Goal: Transaction & Acquisition: Book appointment/travel/reservation

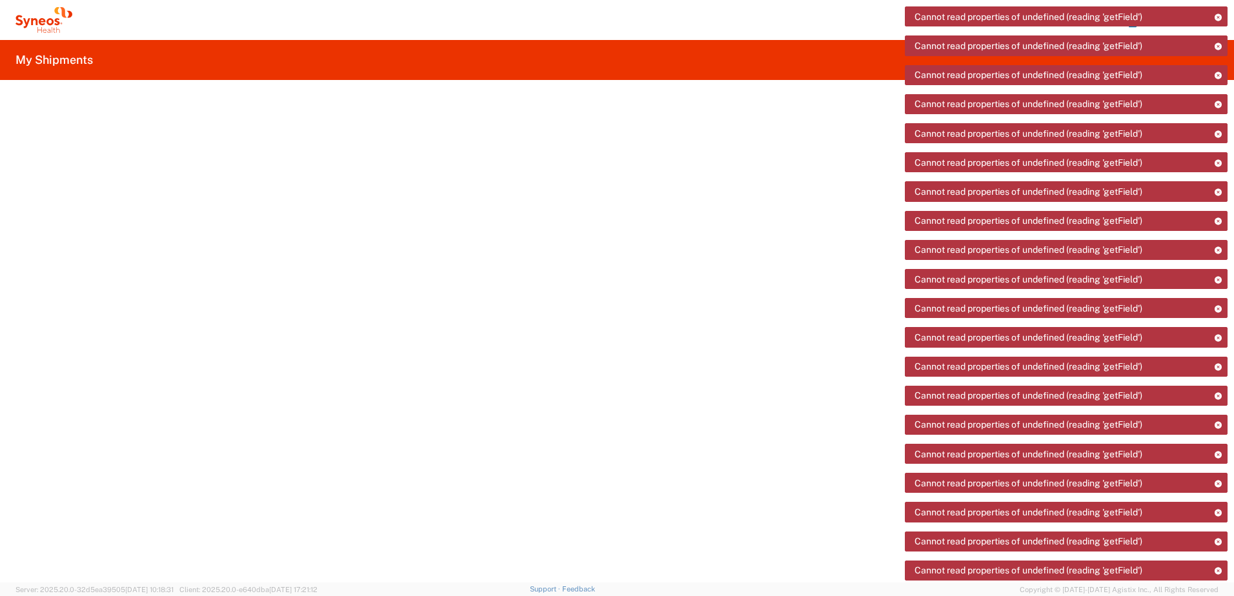
click at [47, 26] on icon at bounding box center [43, 20] width 57 height 26
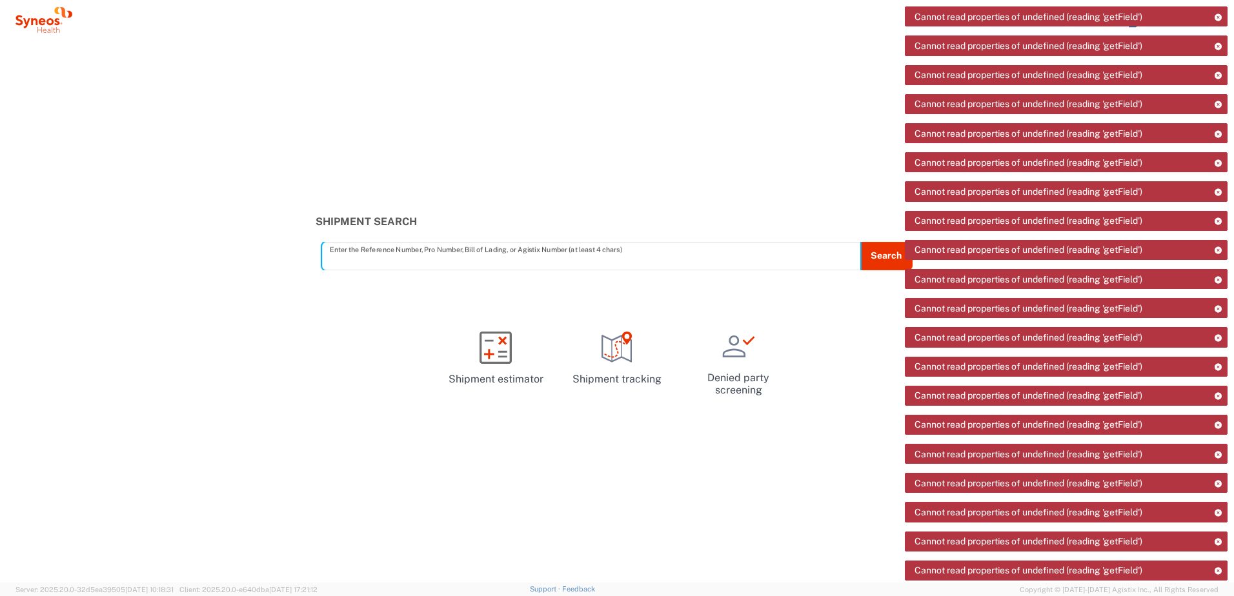
click at [52, 21] on icon at bounding box center [49, 21] width 7 height 7
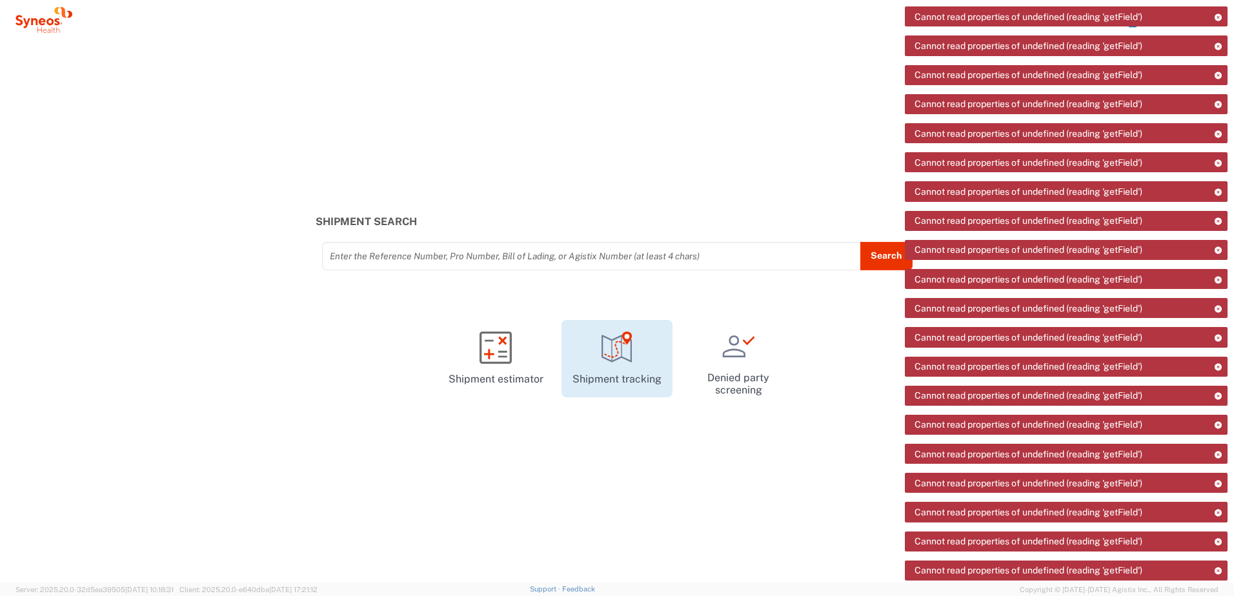
click at [616, 354] on icon at bounding box center [617, 348] width 32 height 32
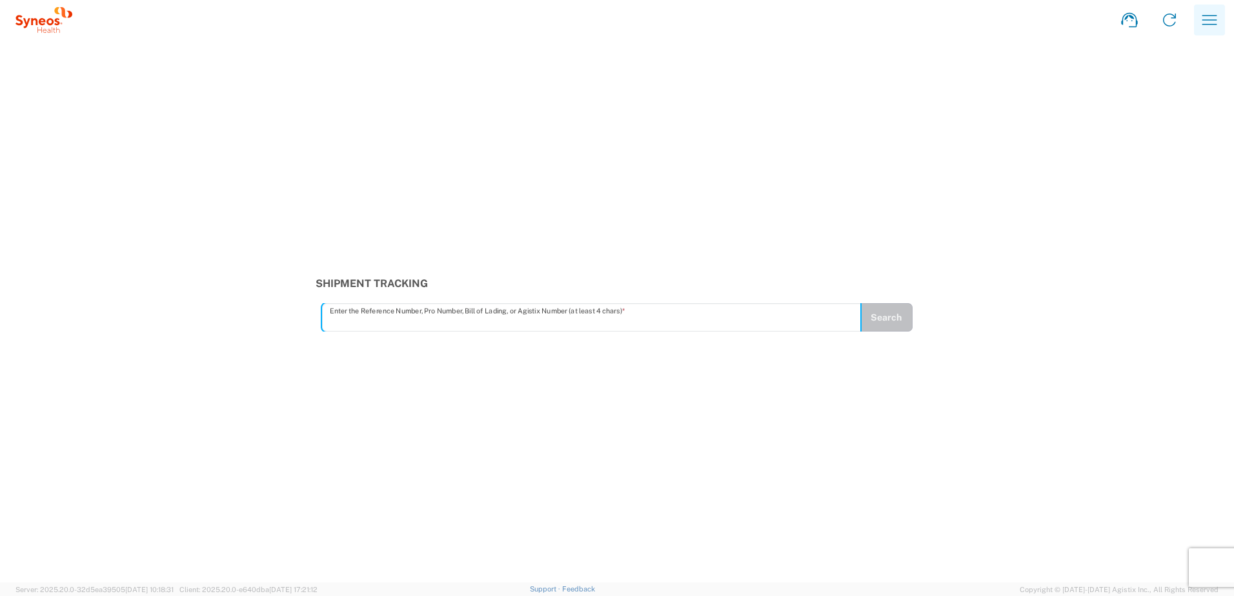
click at [1208, 21] on icon "button" at bounding box center [1209, 20] width 21 height 21
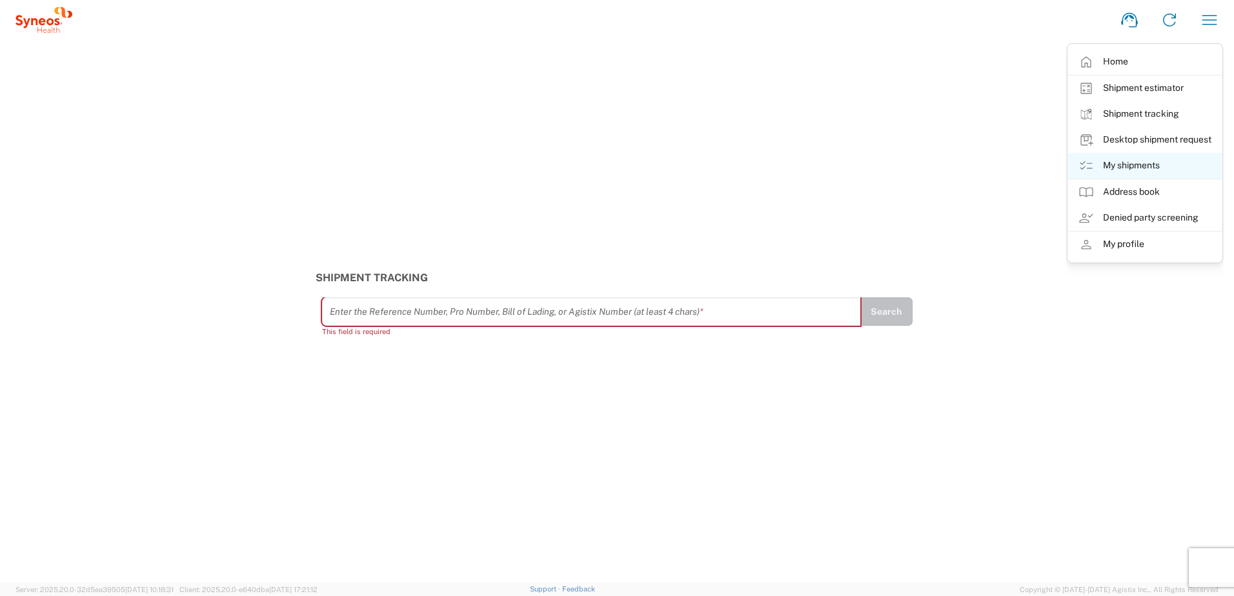
click at [1154, 169] on link "My shipments" at bounding box center [1145, 166] width 154 height 26
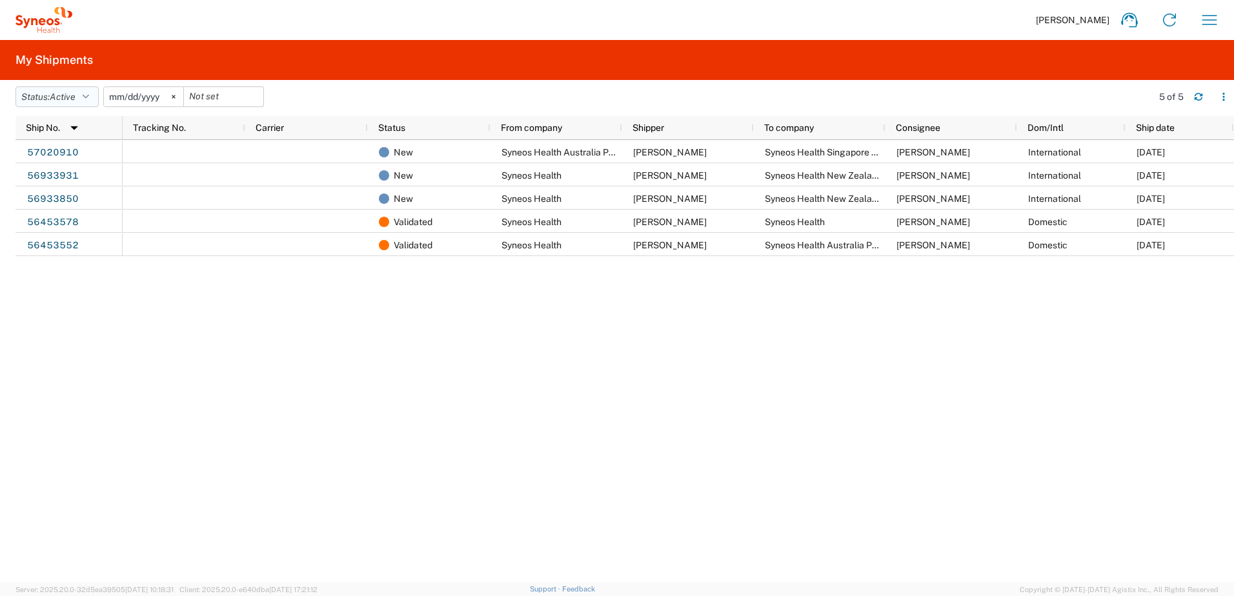
click at [89, 101] on icon "button" at bounding box center [86, 96] width 6 height 9
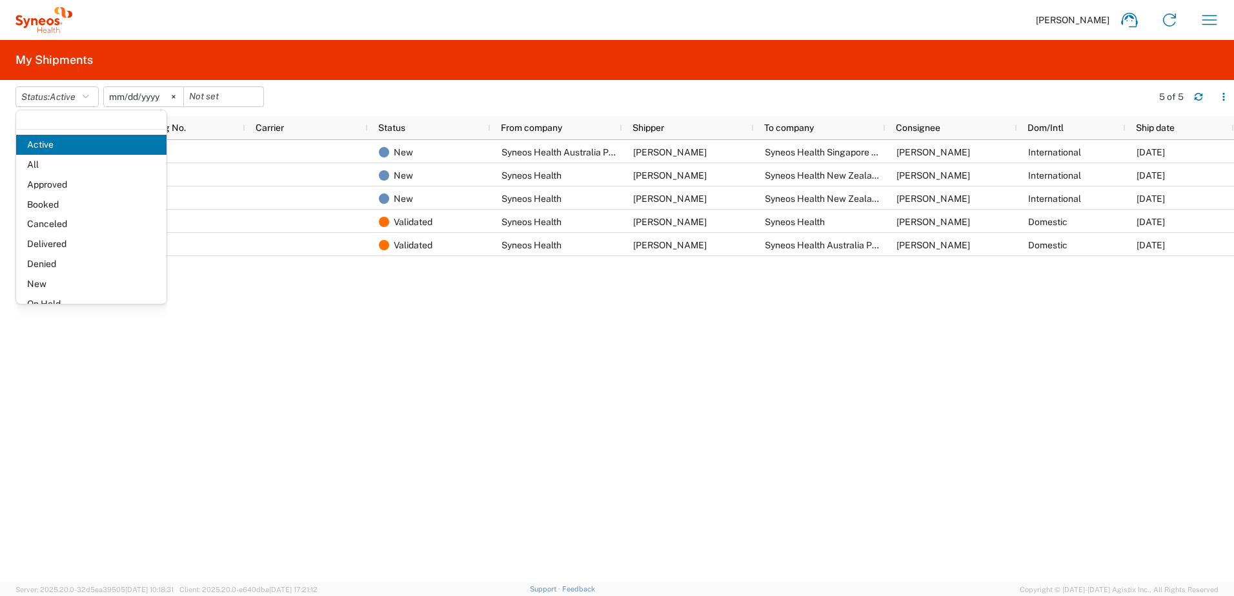
drag, startPoint x: 754, startPoint y: 399, endPoint x: 760, endPoint y: 389, distance: 11.6
click at [755, 397] on div "New Syneos Health Australia Pty Ltd Chiran Rayamajhi Syneos Health Singapore Pt…" at bounding box center [678, 361] width 1111 height 443
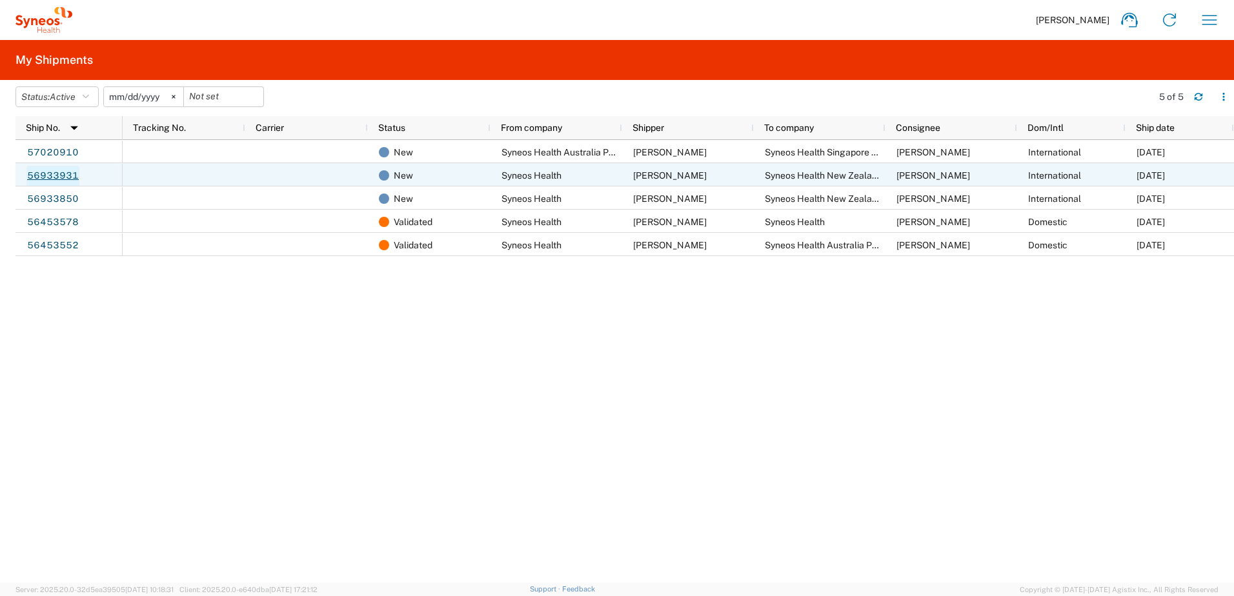
click at [50, 172] on link "56933931" at bounding box center [52, 176] width 53 height 21
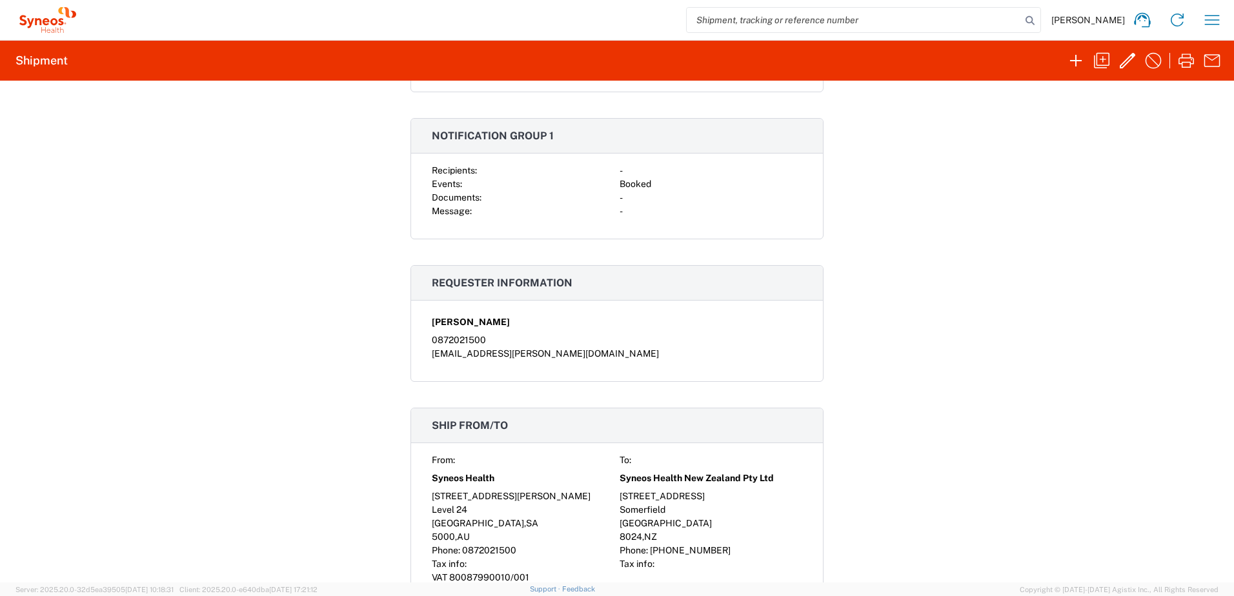
scroll to position [452, 0]
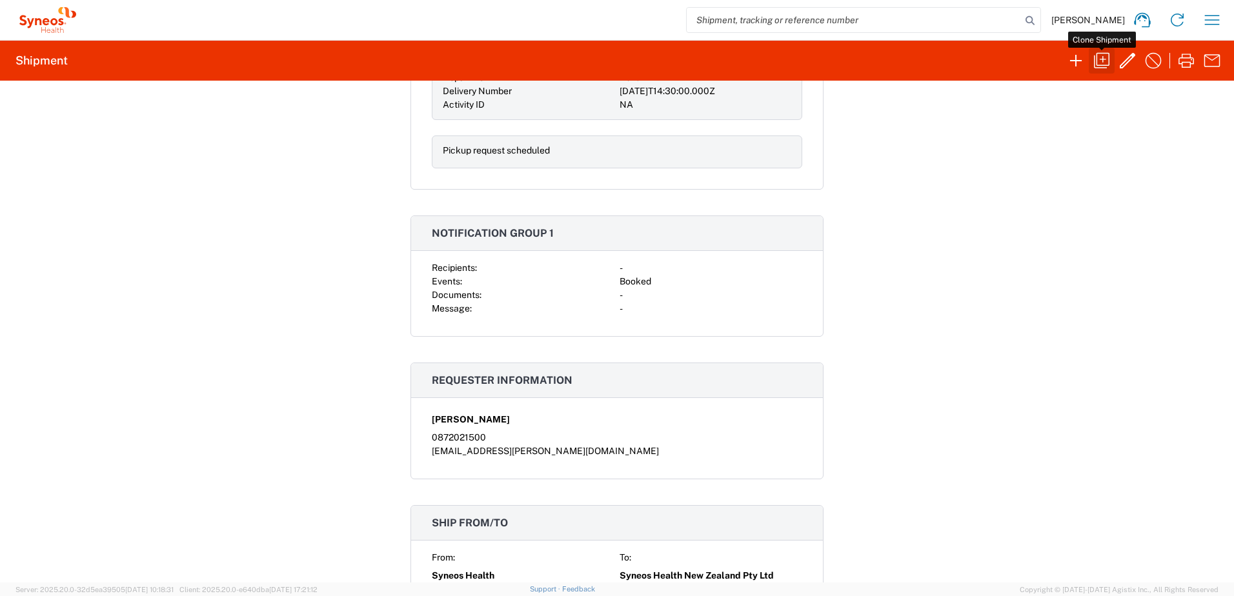
click at [1098, 52] on icon "button" at bounding box center [1101, 60] width 21 height 21
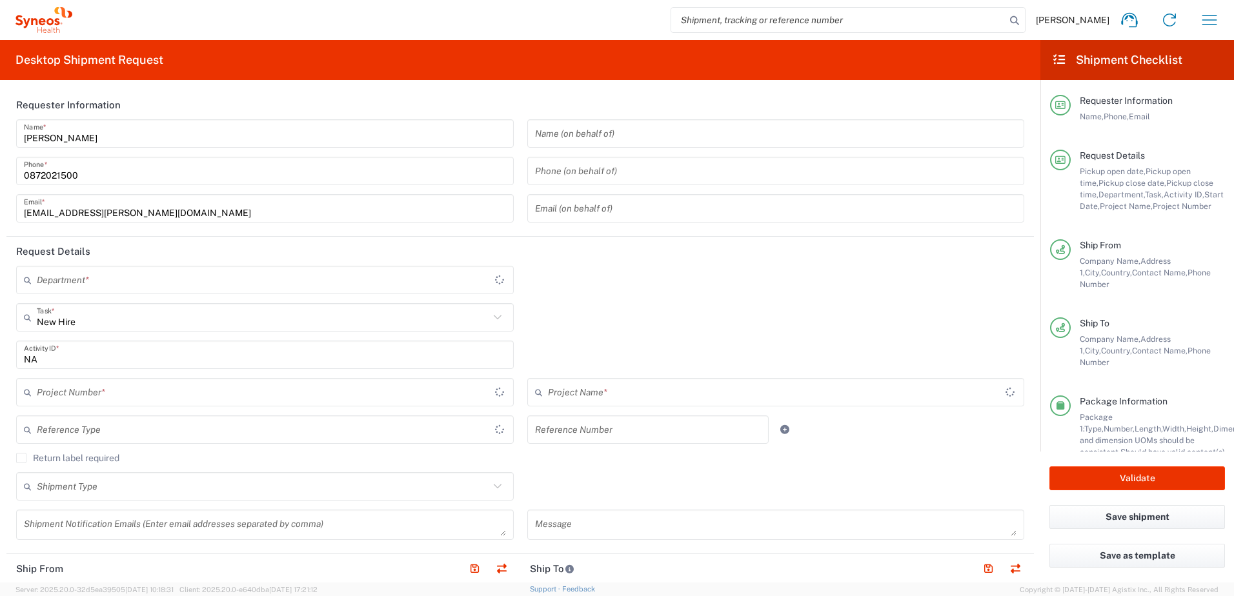
type input "Residential/Home"
type input "Your Packaging"
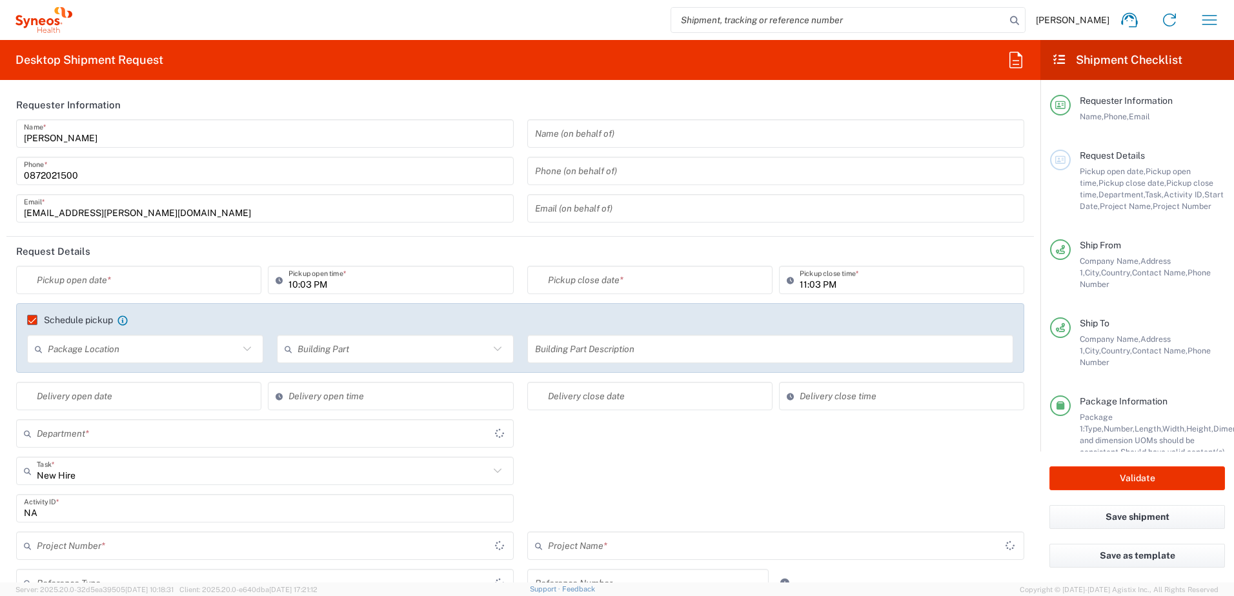
type input "4510 DEPARTMENTAL EXPENSE"
type input "South Australia"
type input "Delivery Duty Paid"
type input "Business (General)"
type input "New Zealand"
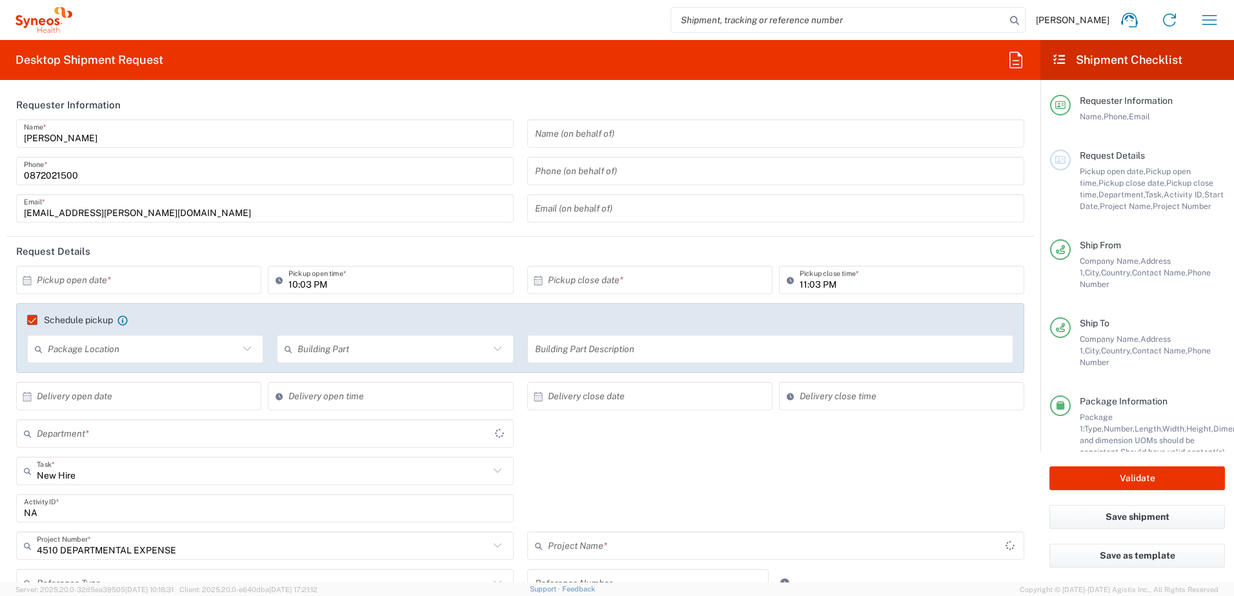
type input "Australia"
type input "Syneos Health Australia Pty Ltd"
type input "4510 DEPARTMENTAL EXPENSE"
type input "4510"
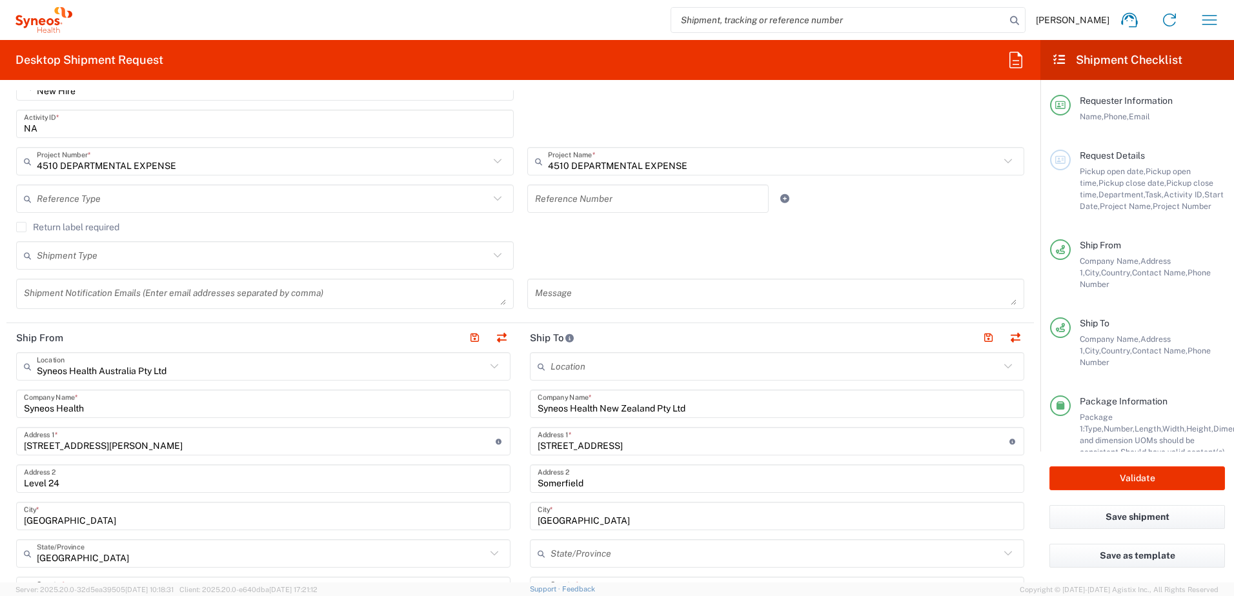
scroll to position [452, 0]
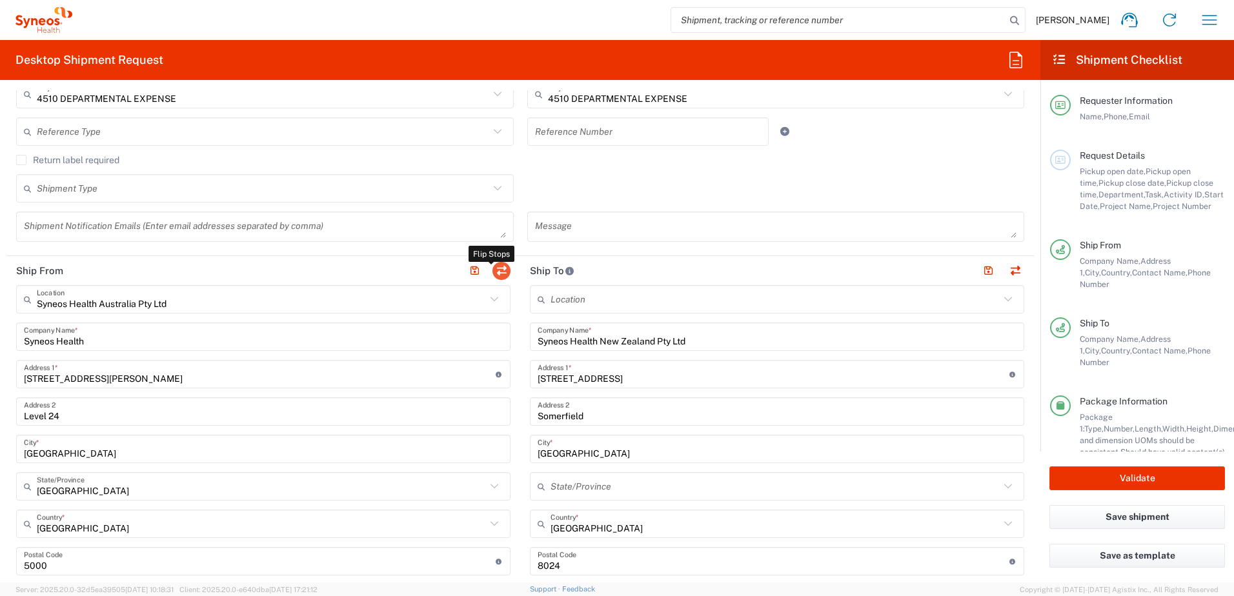
click at [501, 271] on button "button" at bounding box center [501, 271] width 18 height 18
type input "Syneos Health New Zealand Pty Ltd"
type input "42 Tainui Street"
type input "Somerfield"
type input "Christchurch"
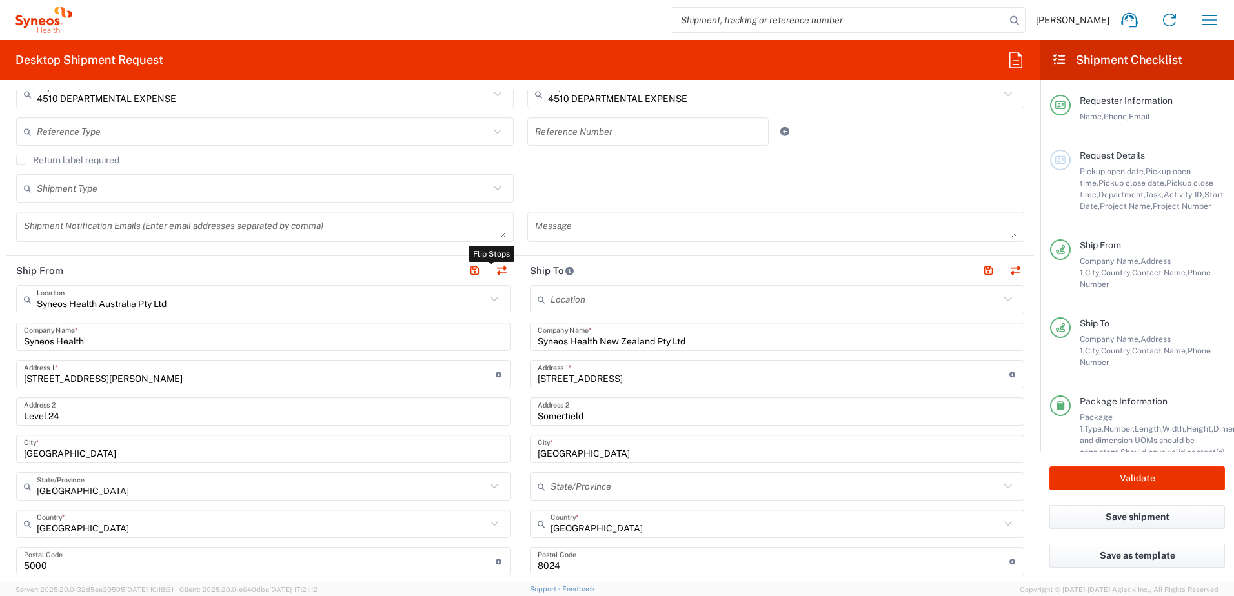
type input "New Zealand"
type input "8024"
type input "Jacintha Sugnaseelan-Climo"
type input "+64 21 278 3600"
type input "jacintha.sugnaseelan@gmail.com"
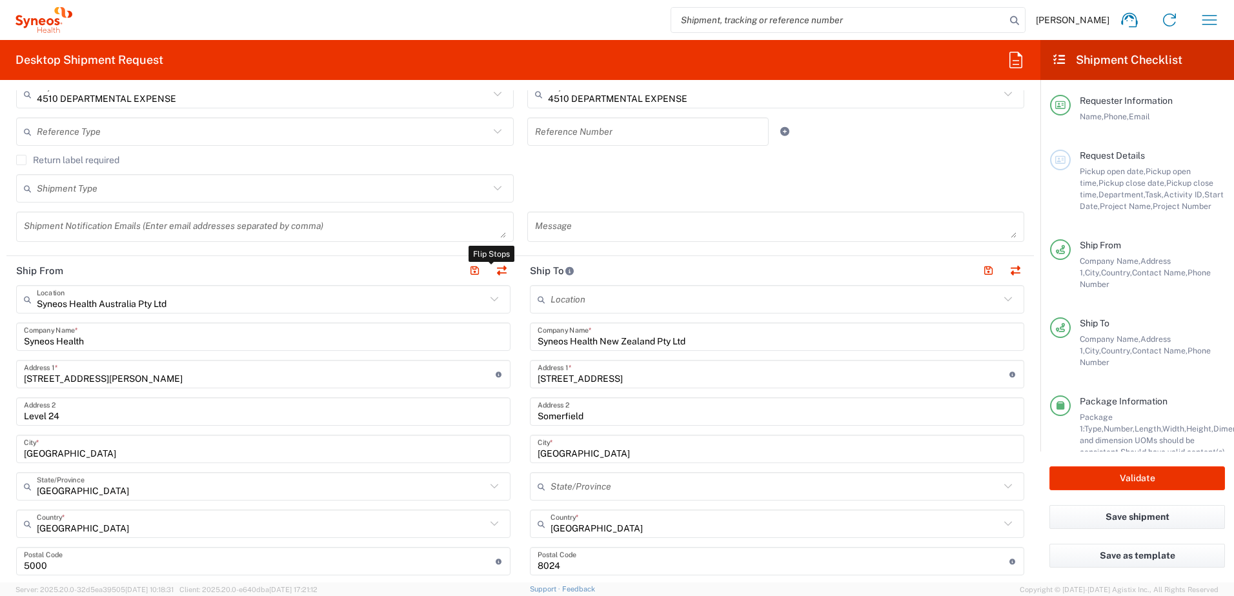
type input "Residential/Home"
type input "Syneos Health Australia Pty Ltd"
type input "Syneos Health"
type input "91 King William Street"
type input "Level 24"
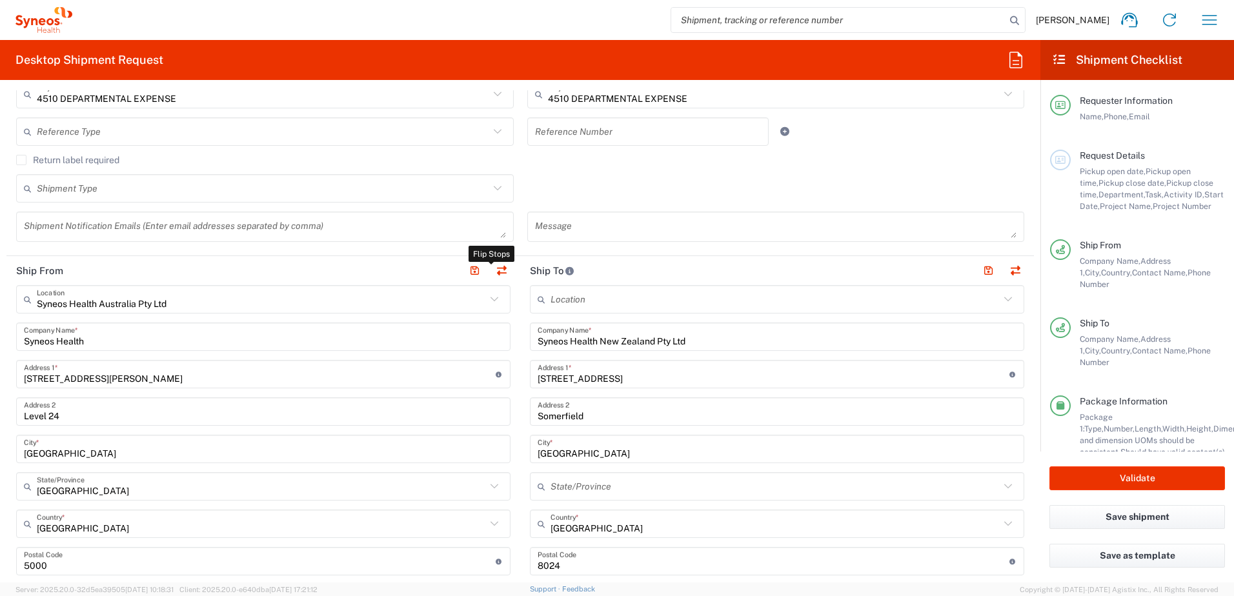
type input "Adelaide"
type input "Australia"
type input "5000"
type input "[PERSON_NAME]"
type input "0872021500"
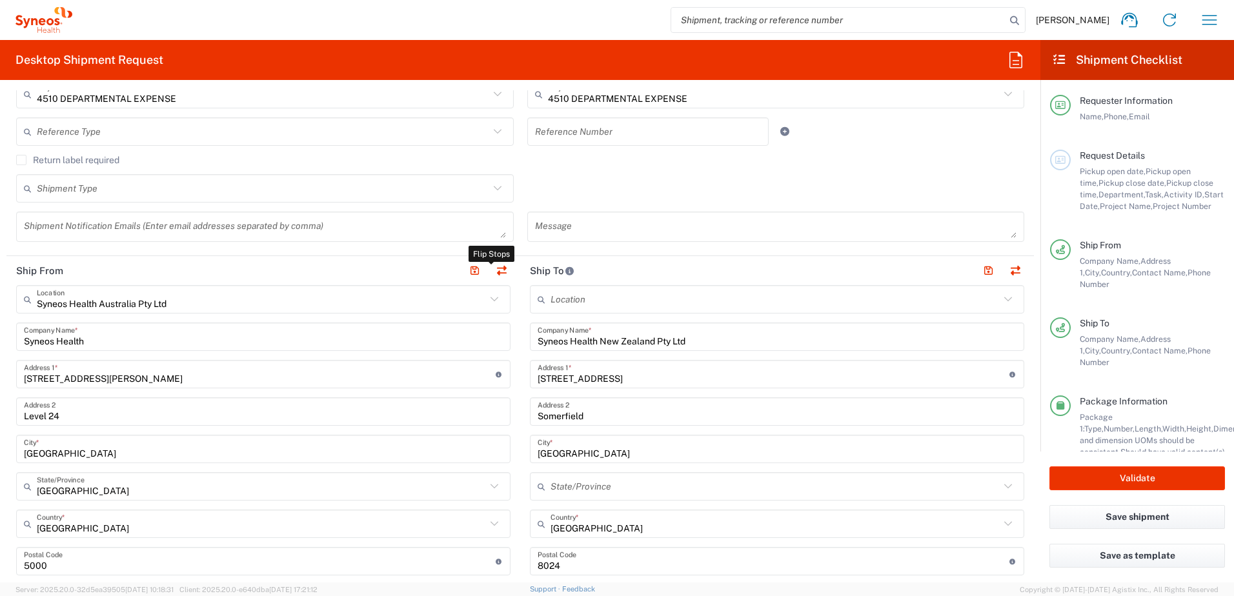
type input "chiran.rayamajhi@syneoshealth.com"
type input "Business (General)"
type input "Sender/Shipper"
type input "Delivery Duty Paid"
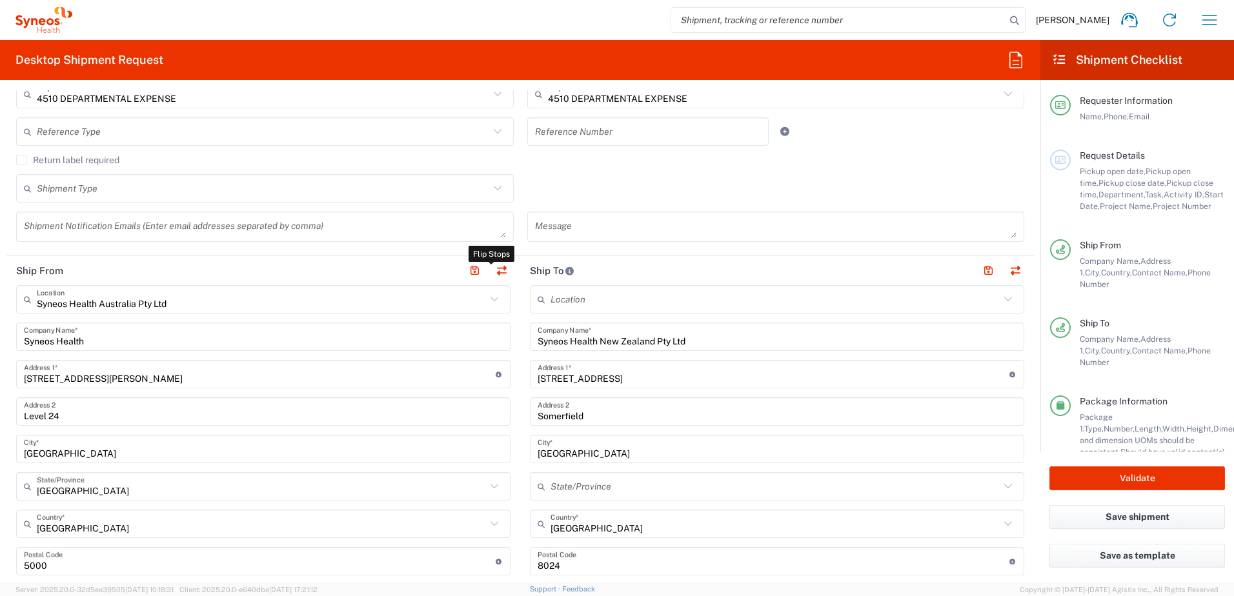
type input "EORI"
type input "VAT"
type input "80087990010/001"
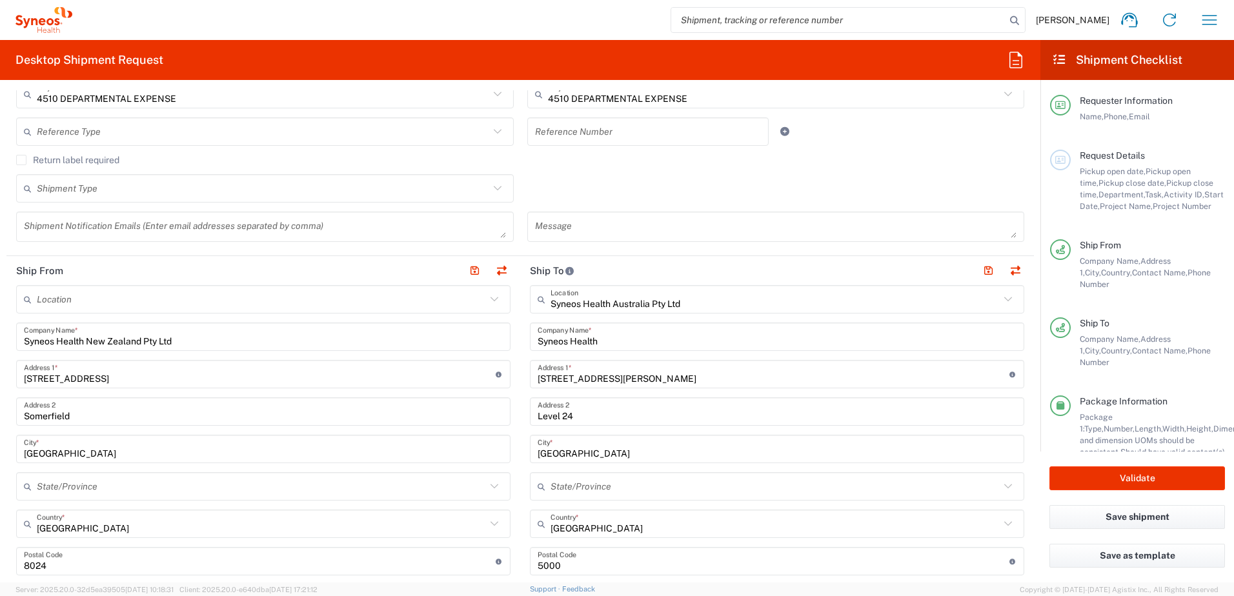
type input "South Australia"
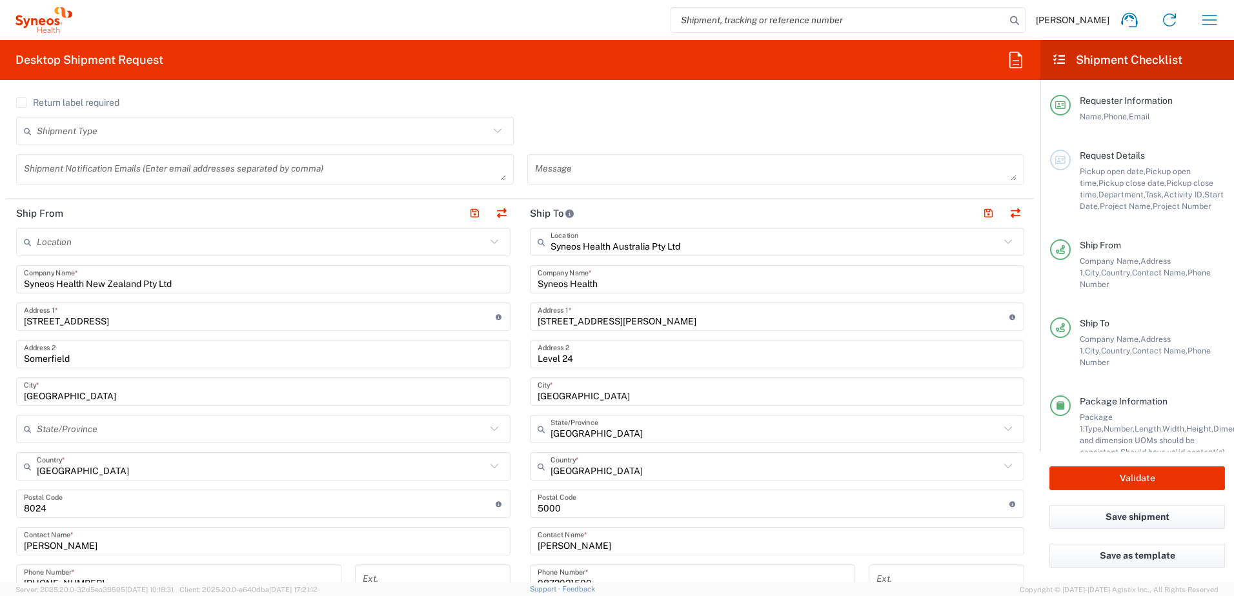
scroll to position [516, 0]
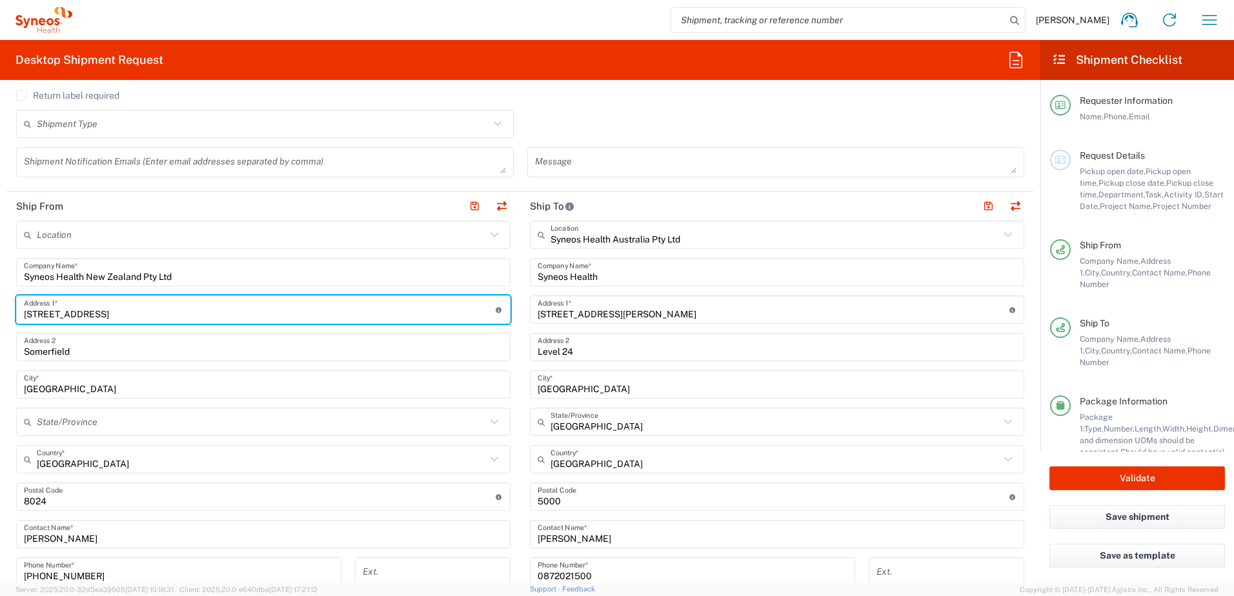
drag, startPoint x: 146, startPoint y: 314, endPoint x: -3, endPoint y: 313, distance: 149.0
click at [0, 313] on html "Chiran Rayamajhi Home Shipment estimator Shipment tracking Desktop shipment req…" at bounding box center [617, 298] width 1234 height 596
paste input "28 Nicholls"
type input "28 Nicholls Street"
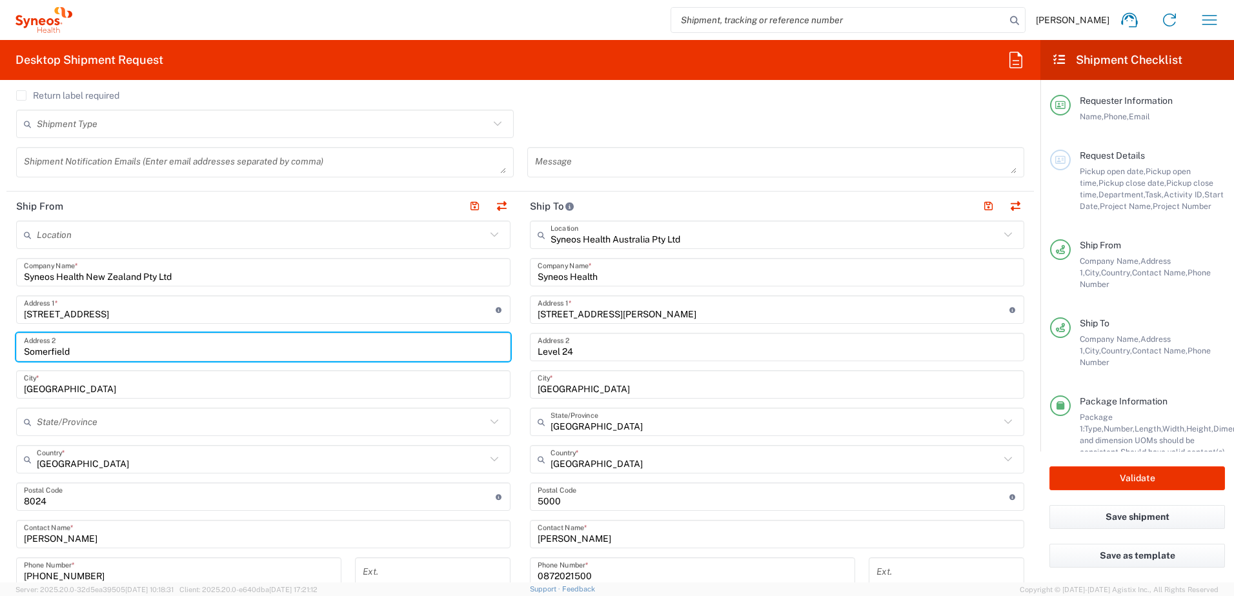
drag, startPoint x: 95, startPoint y: 350, endPoint x: -3, endPoint y: 336, distance: 99.1
click at [0, 336] on html "Chiran Rayamajhi Home Shipment estimator Shipment tracking Desktop shipment req…" at bounding box center [617, 298] width 1234 height 596
paste input "Richmon"
type input "Richmond"
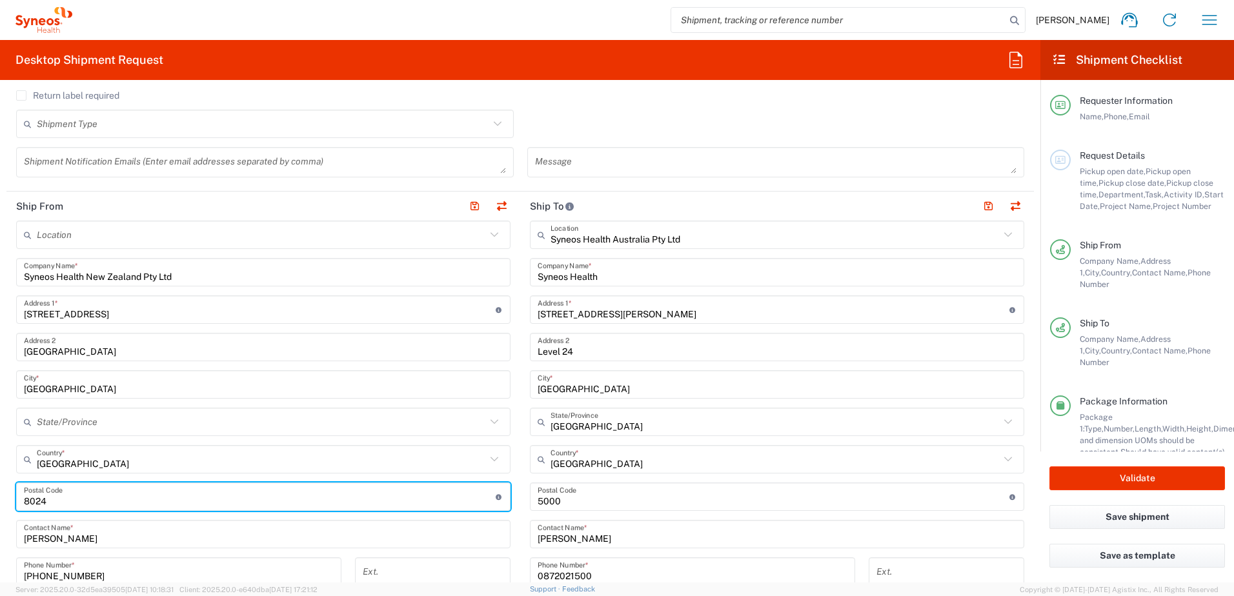
drag, startPoint x: 38, startPoint y: 503, endPoint x: 0, endPoint y: 506, distance: 38.3
click at [1, 506] on form "Requester Information Chiran Rayamajhi Name * 0872021500 Phone * chiran.rayamaj…" at bounding box center [520, 336] width 1040 height 492
paste input "8013"
type input "8013"
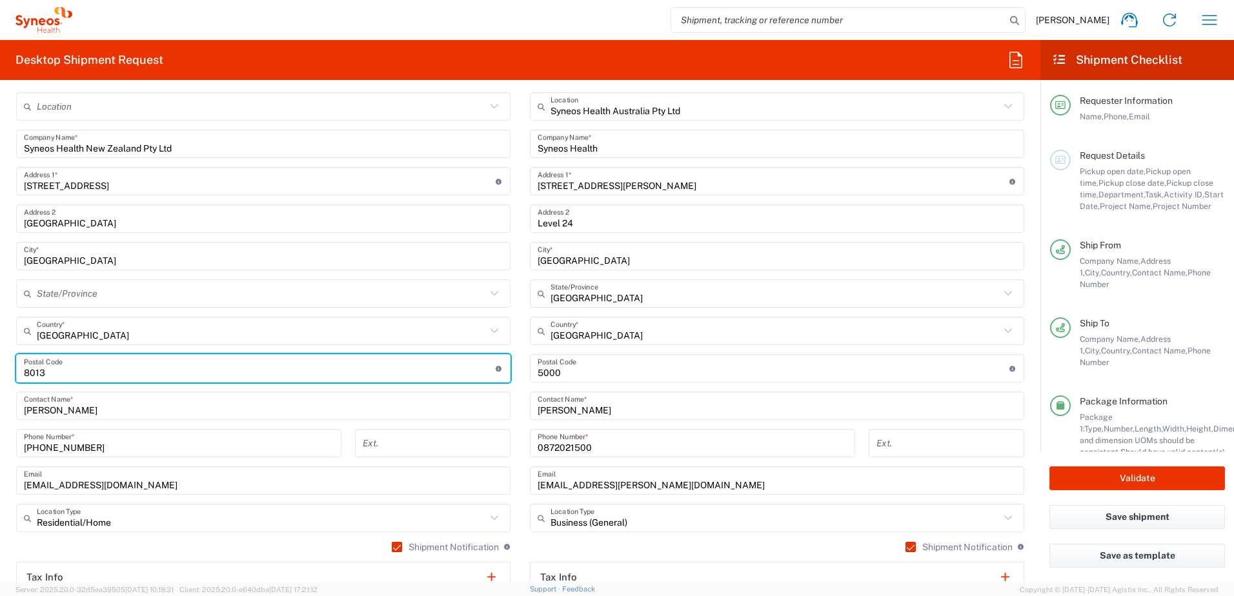
scroll to position [645, 0]
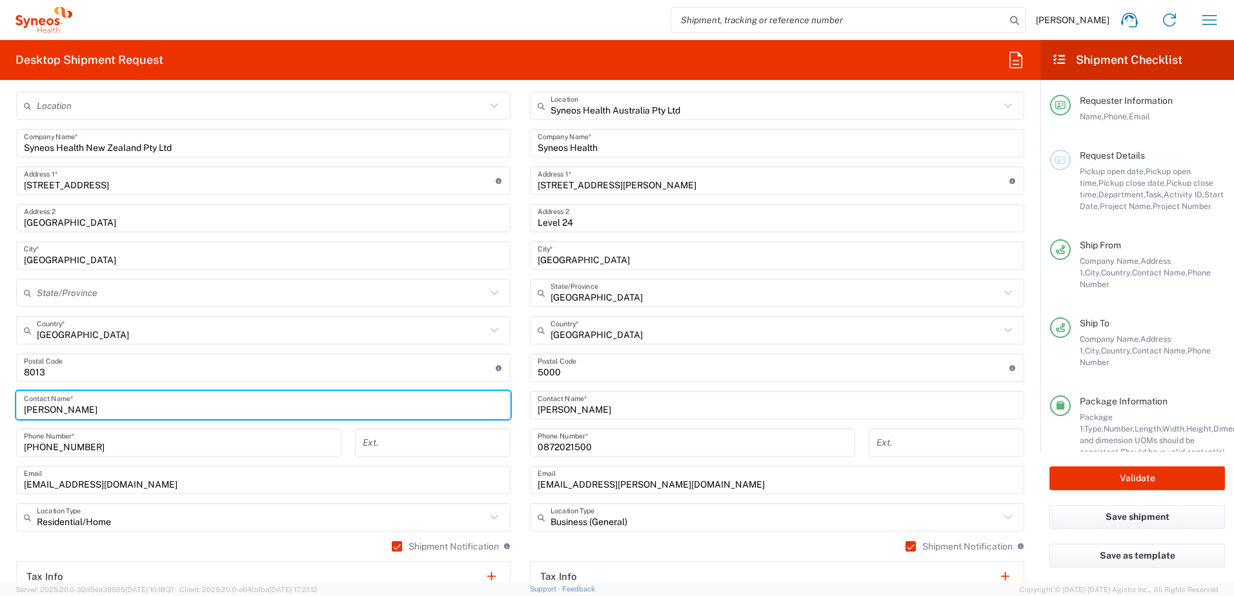
drag, startPoint x: 137, startPoint y: 408, endPoint x: -3, endPoint y: 413, distance: 140.1
click at [0, 413] on html "Chiran Rayamajhi Home Shipment estimator Shipment tracking Desktop shipment req…" at bounding box center [617, 298] width 1234 height 596
paste input "emma Arnold"
type input "Jemma Arnold"
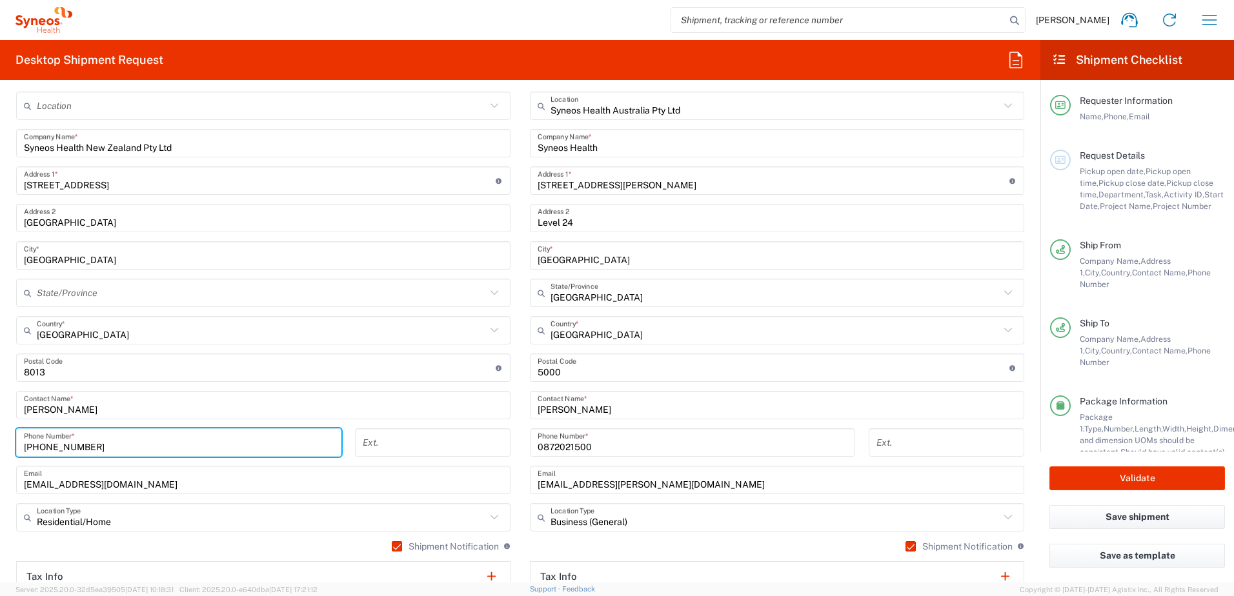
drag, startPoint x: 102, startPoint y: 445, endPoint x: -3, endPoint y: 439, distance: 104.7
click at [0, 439] on html "Chiran Rayamajhi Home Shipment estimator Shipment tracking Desktop shipment req…" at bounding box center [617, 298] width 1234 height 596
paste input "7 363 0369"
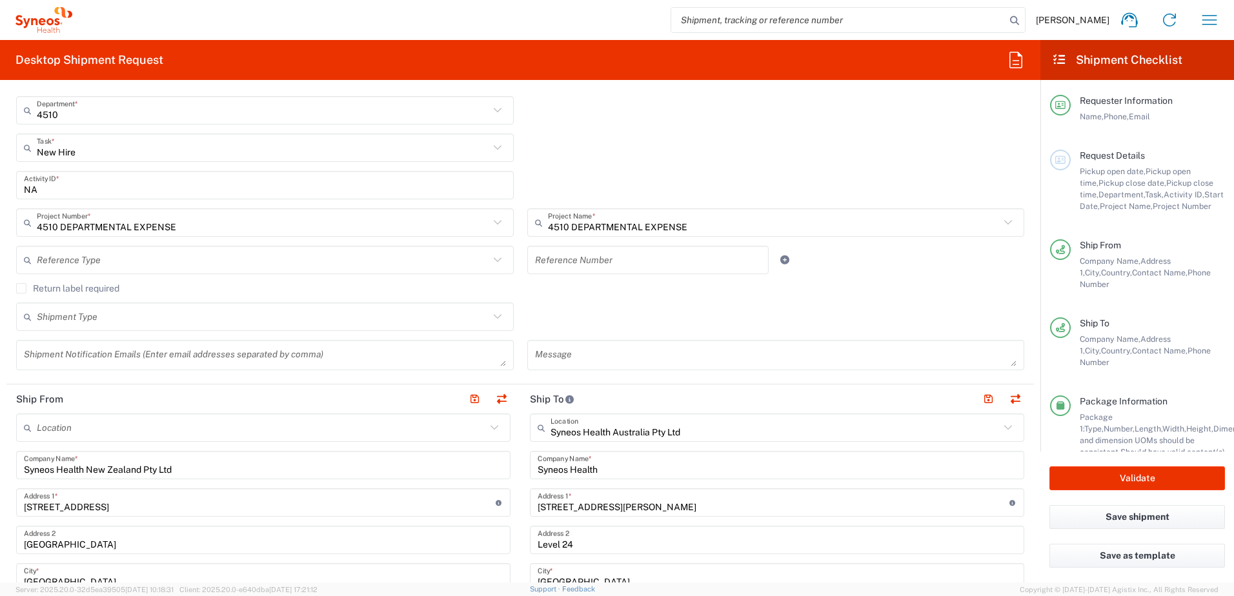
scroll to position [323, 0]
type input "+64 27 363 0369"
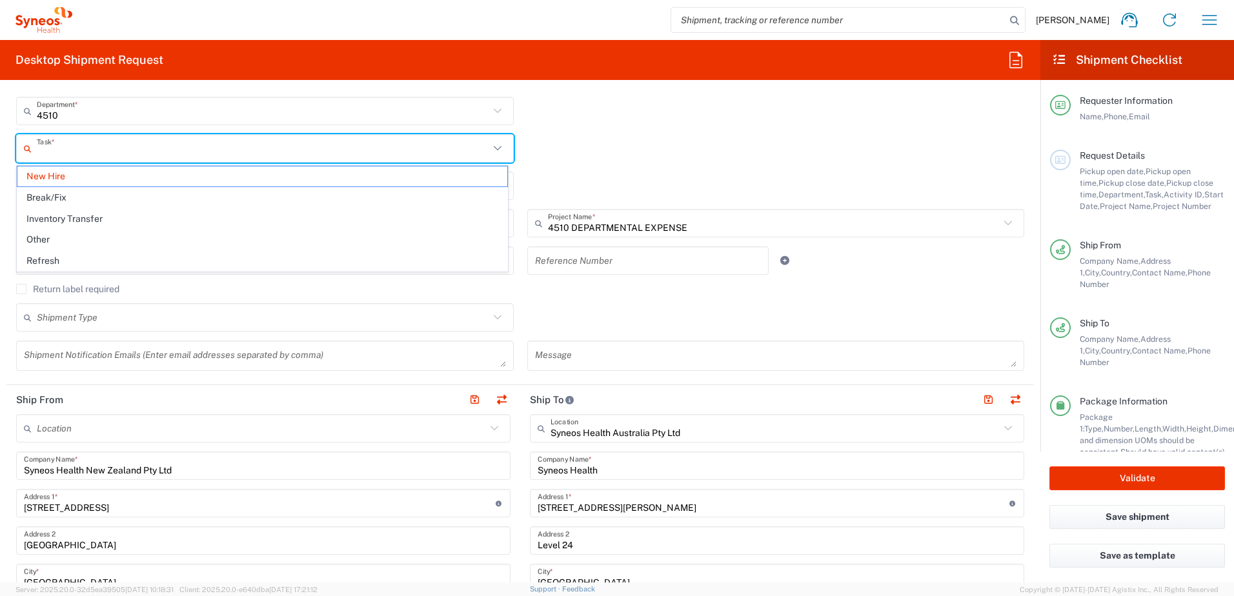
click at [229, 147] on input "text" at bounding box center [263, 148] width 452 height 23
click at [223, 216] on span "Inventory Transfer" at bounding box center [262, 219] width 490 height 20
type input "Inventory Transfer"
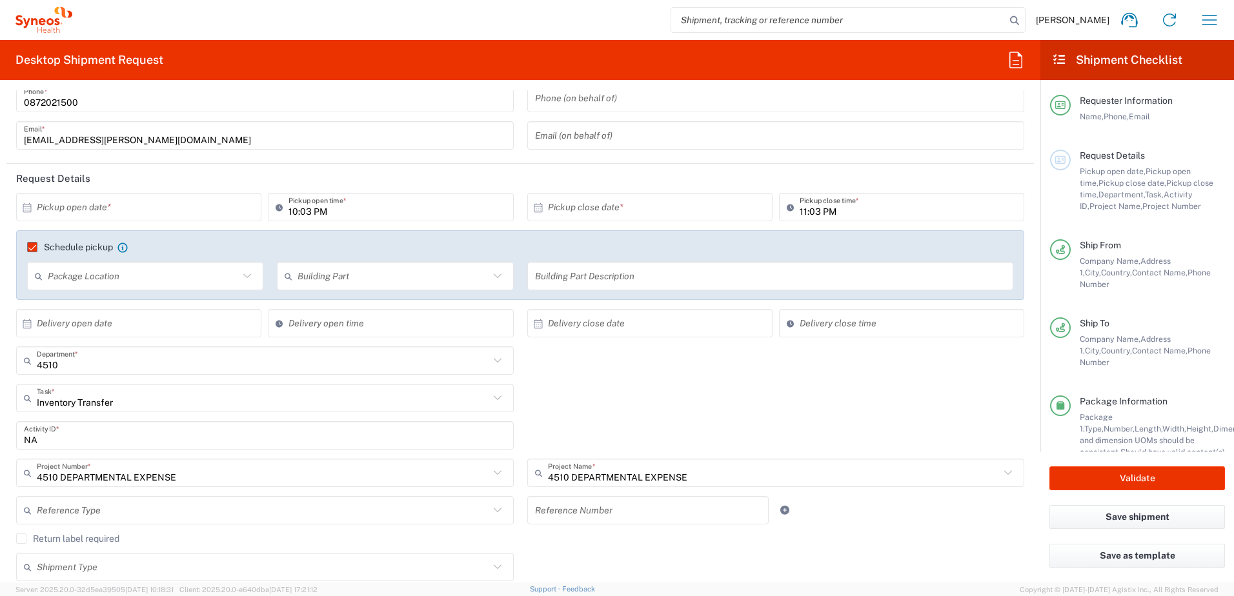
scroll to position [65, 0]
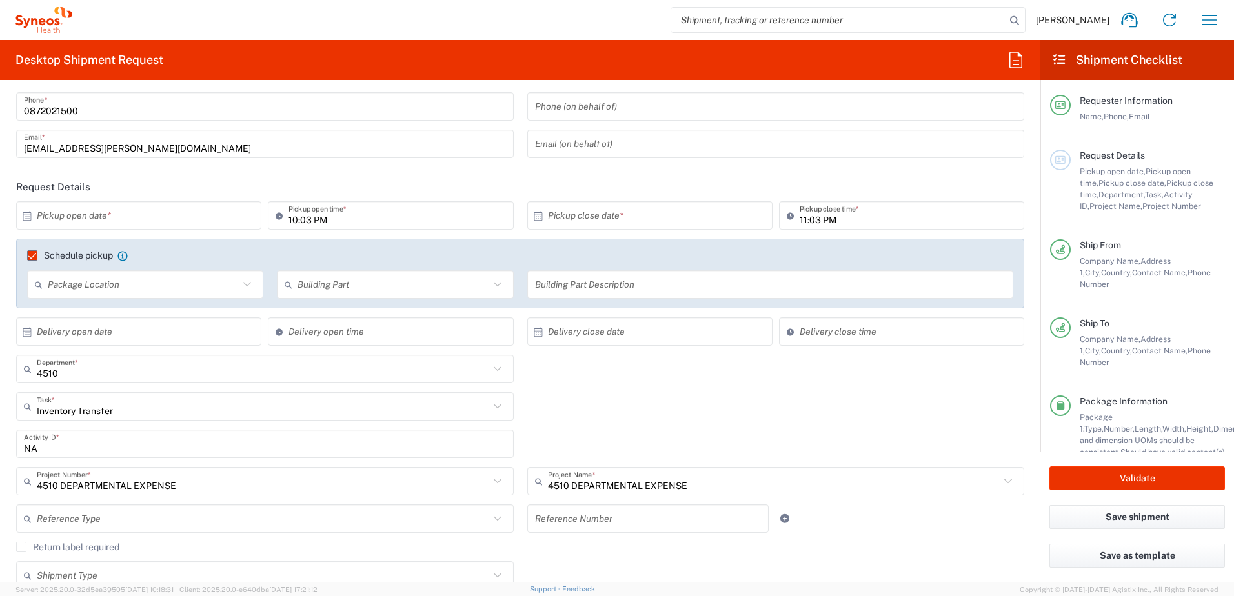
click at [212, 208] on input "text" at bounding box center [142, 216] width 210 height 23
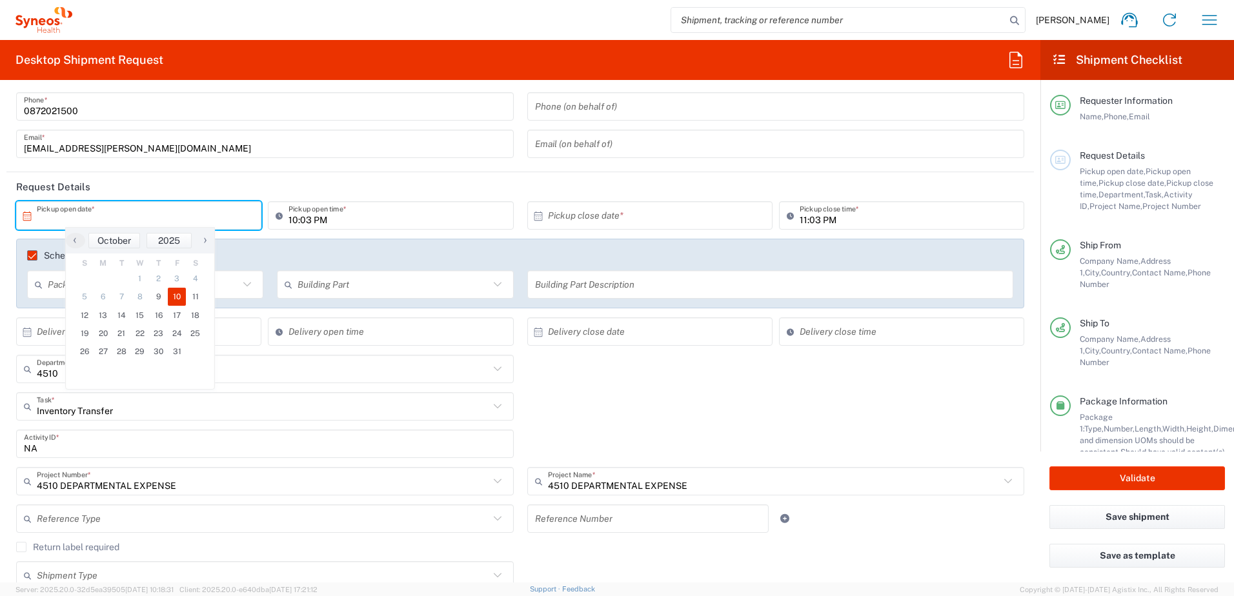
click at [177, 298] on span "10" at bounding box center [177, 297] width 19 height 18
type input "10/10/2025"
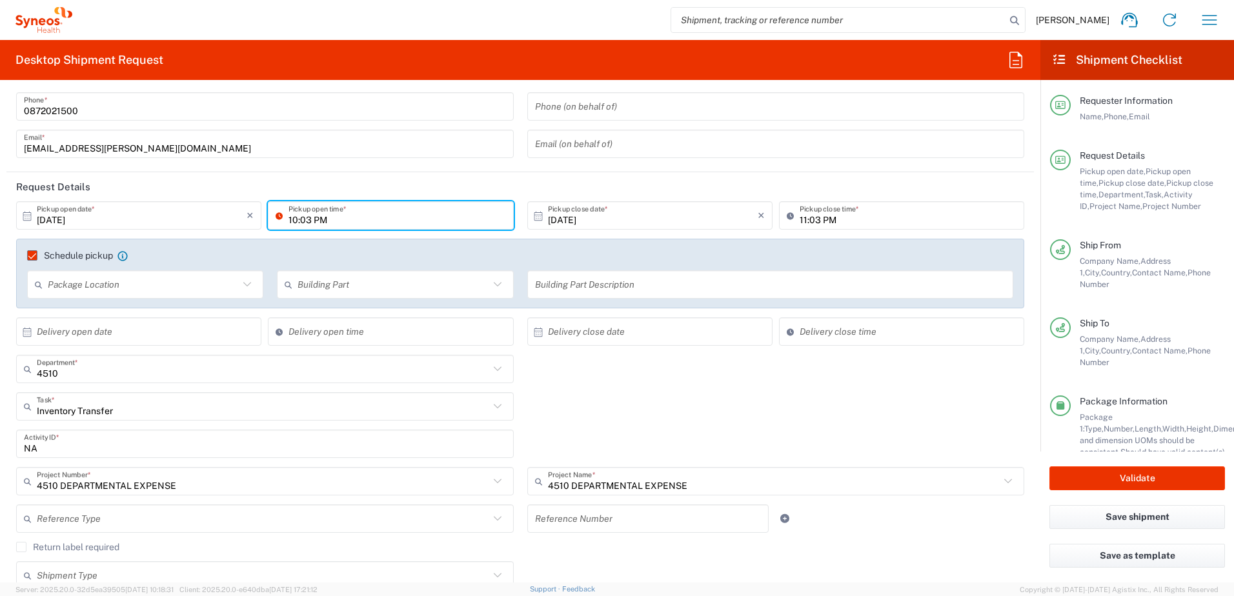
click at [292, 219] on input "10:03 PM" at bounding box center [396, 216] width 217 height 23
type input "09:00 AM"
click at [808, 220] on input "11:03 PM" at bounding box center [907, 216] width 217 height 23
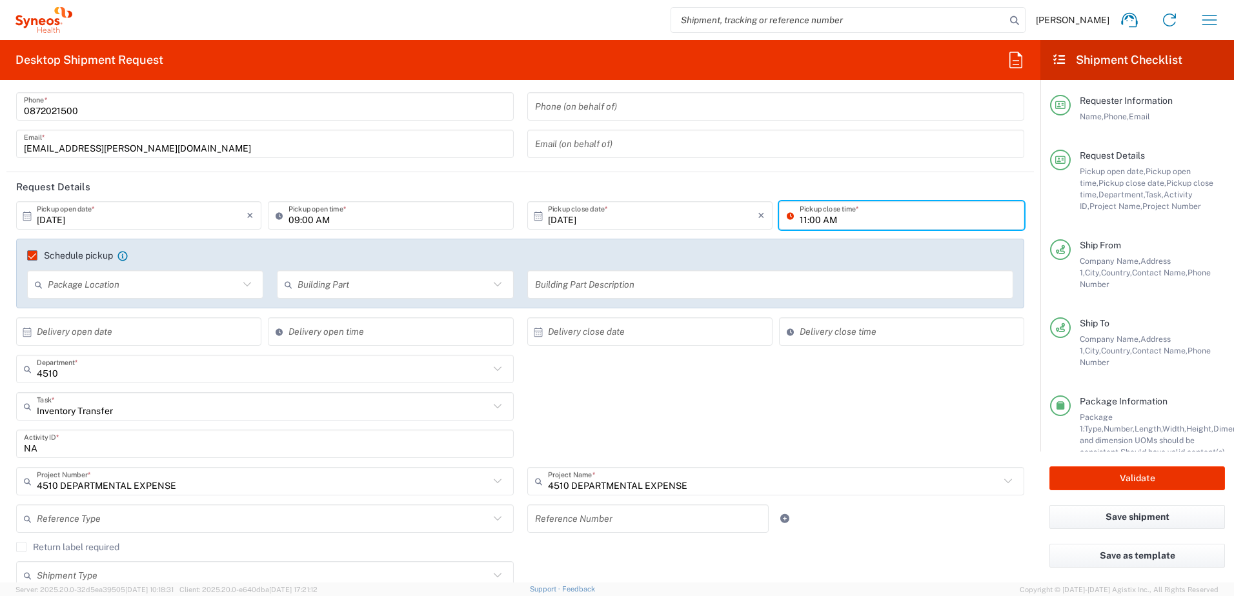
type input "11:00 AM"
drag, startPoint x: 856, startPoint y: 384, endPoint x: 825, endPoint y: 389, distance: 31.4
click at [856, 385] on div "4510 Department * 4510 3000 3100 3109 3110 3111 3112 3125 3130 3135 3136 3150 3…" at bounding box center [520, 373] width 1021 height 37
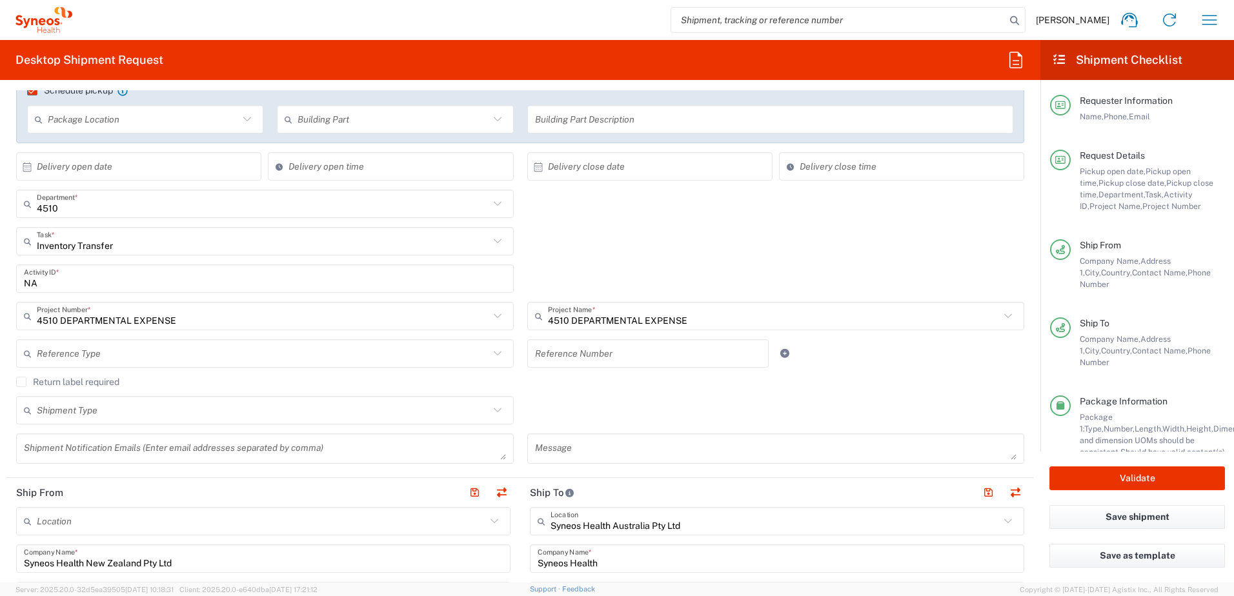
scroll to position [258, 0]
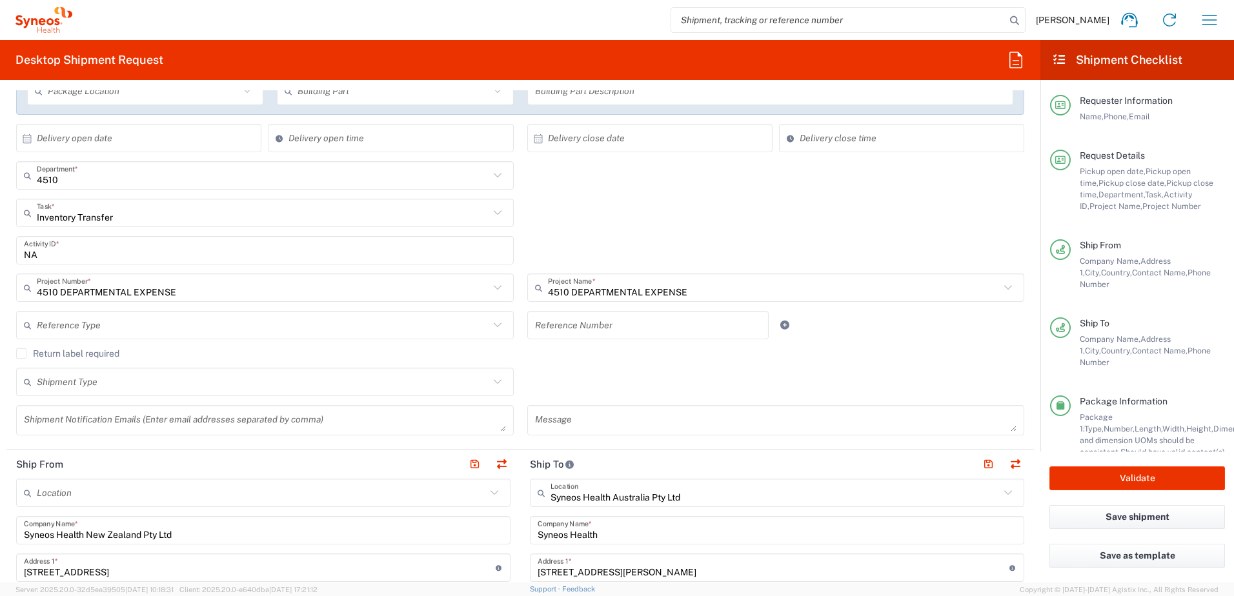
click at [718, 379] on div "Shipment Type Batch Regular" at bounding box center [520, 386] width 1021 height 37
click at [497, 322] on icon at bounding box center [497, 325] width 17 height 17
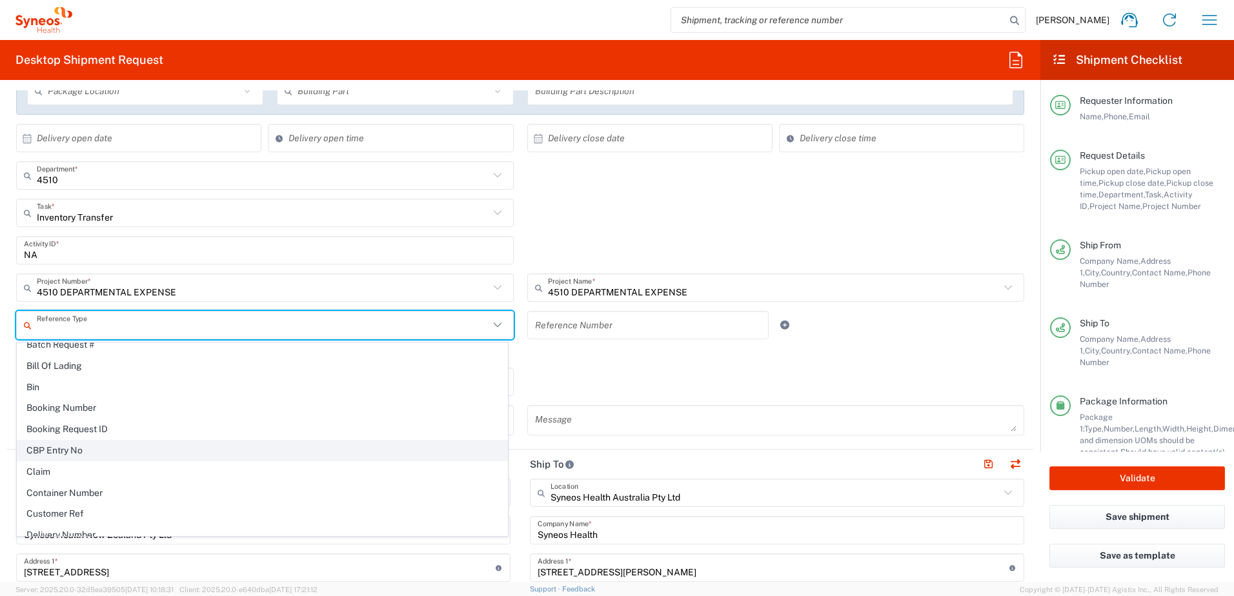
scroll to position [129, 0]
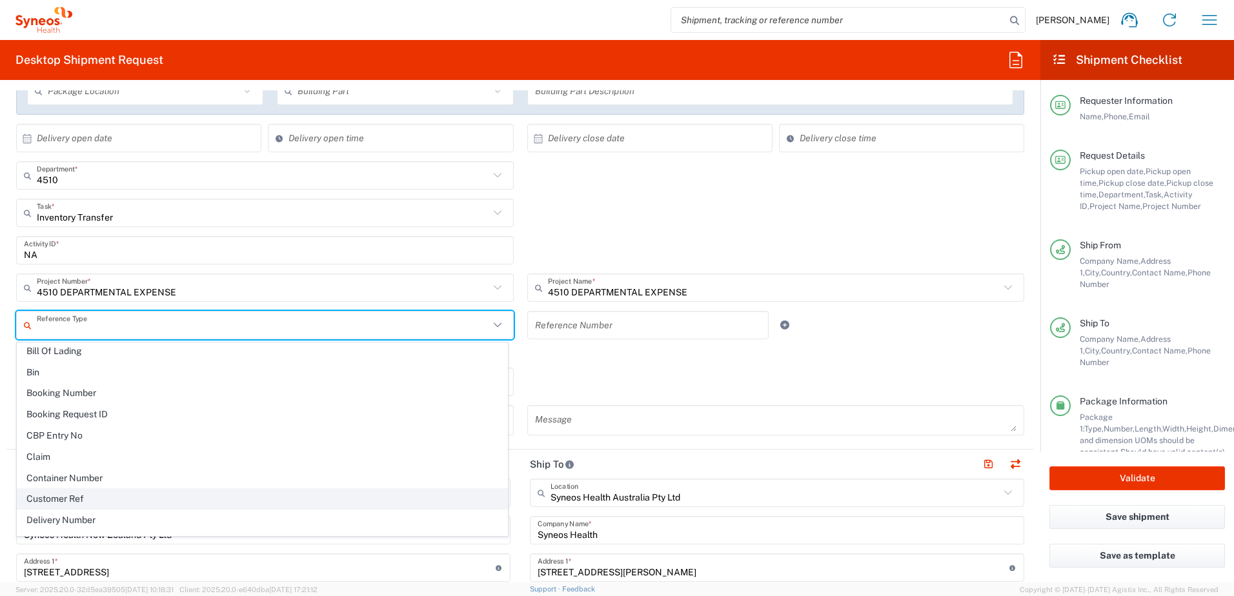
click at [131, 497] on span "Customer Ref" at bounding box center [262, 499] width 490 height 20
type input "Customer Ref"
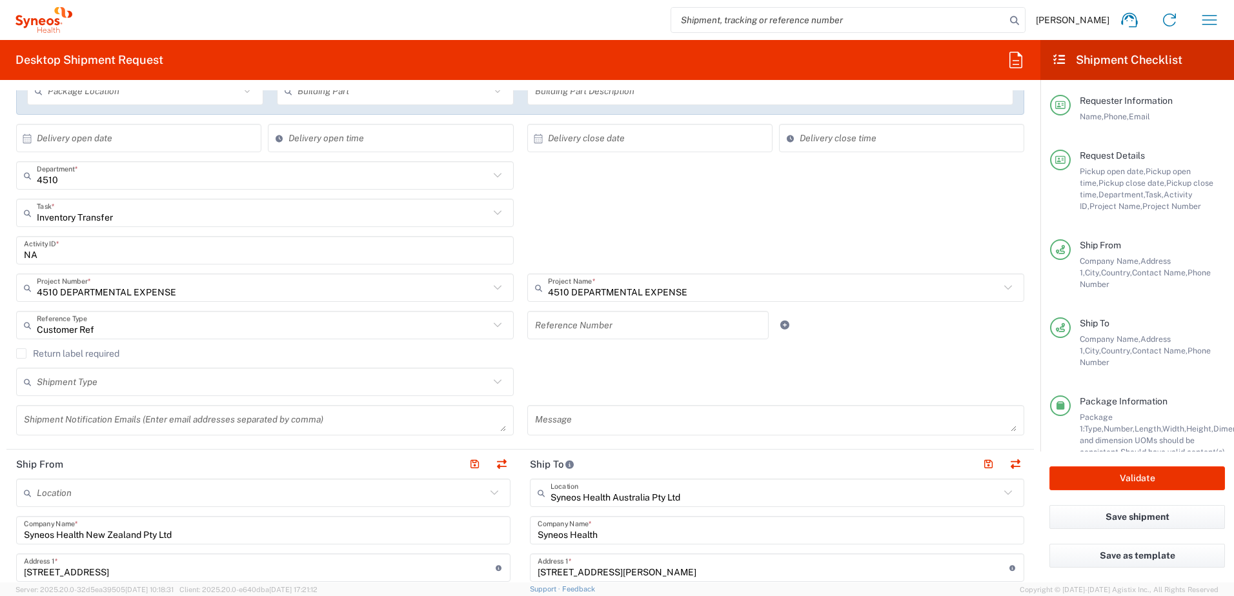
click at [573, 328] on input "text" at bounding box center [648, 325] width 226 height 23
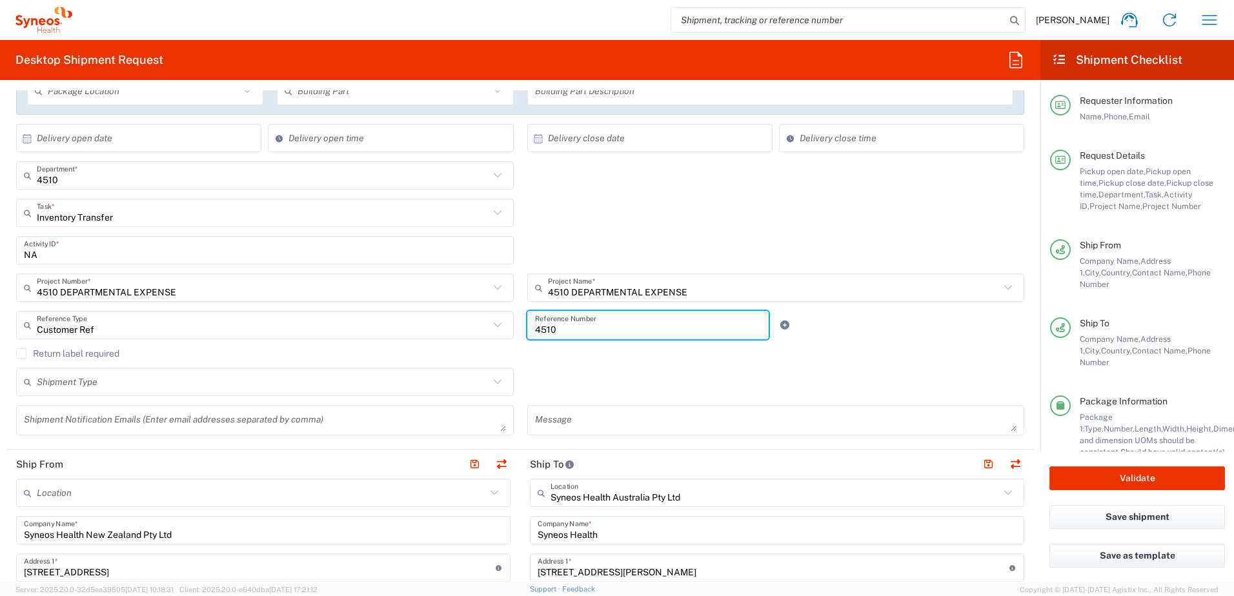
type input "4510"
click at [754, 391] on div "Shipment Type Batch Regular" at bounding box center [520, 386] width 1021 height 37
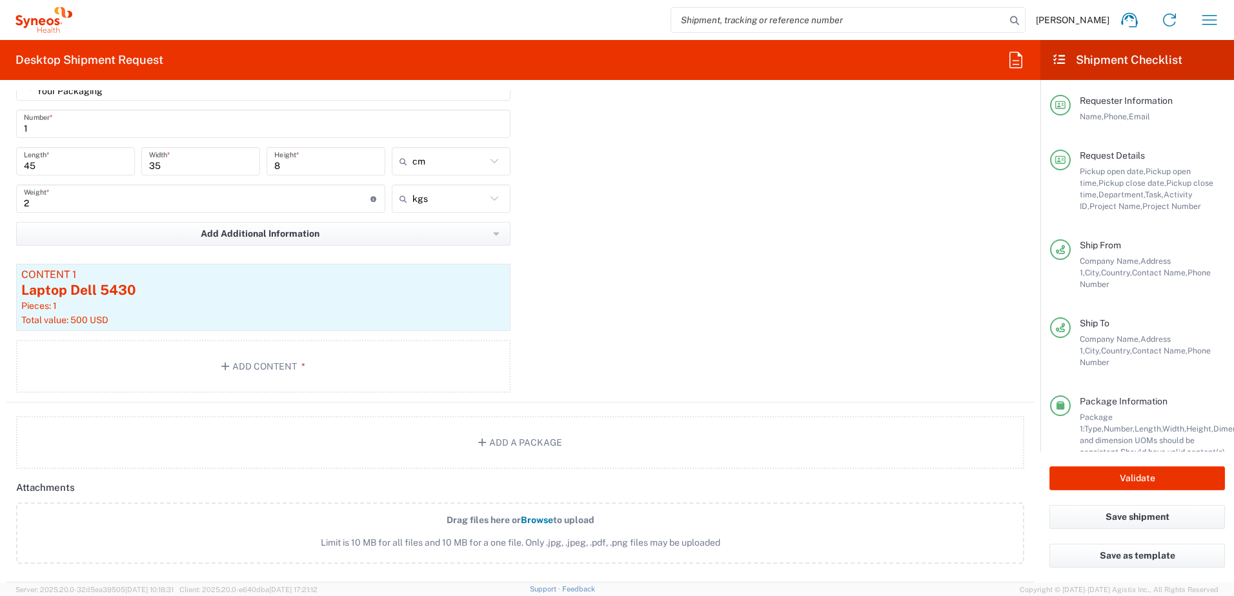
scroll to position [1355, 0]
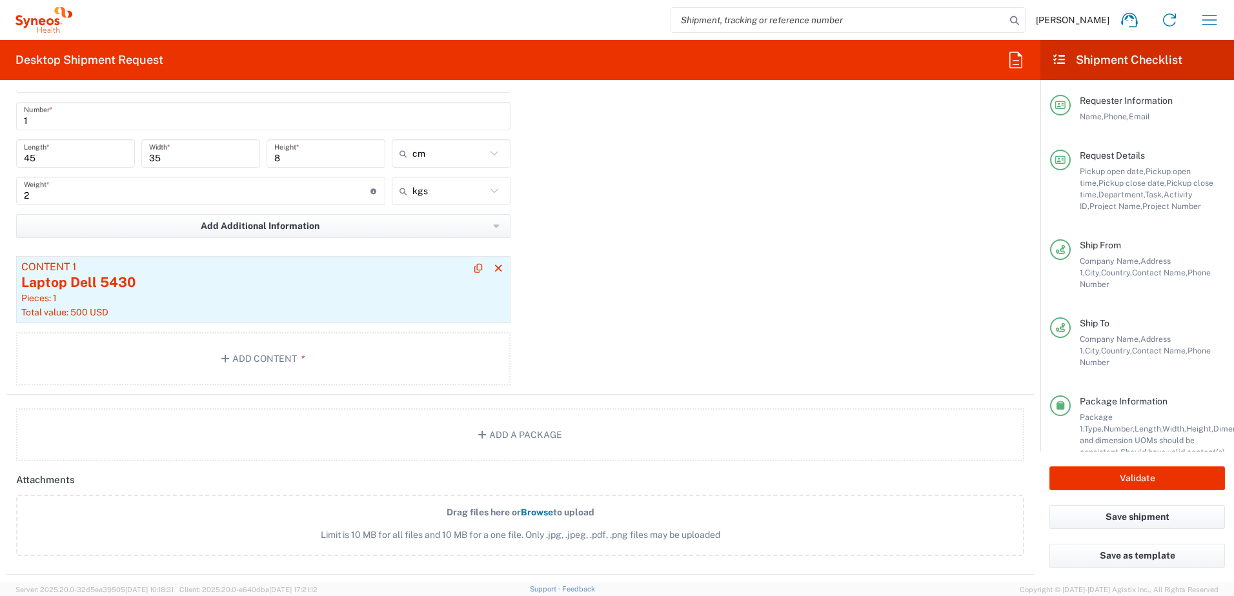
click at [299, 268] on div "Content 1" at bounding box center [263, 267] width 484 height 12
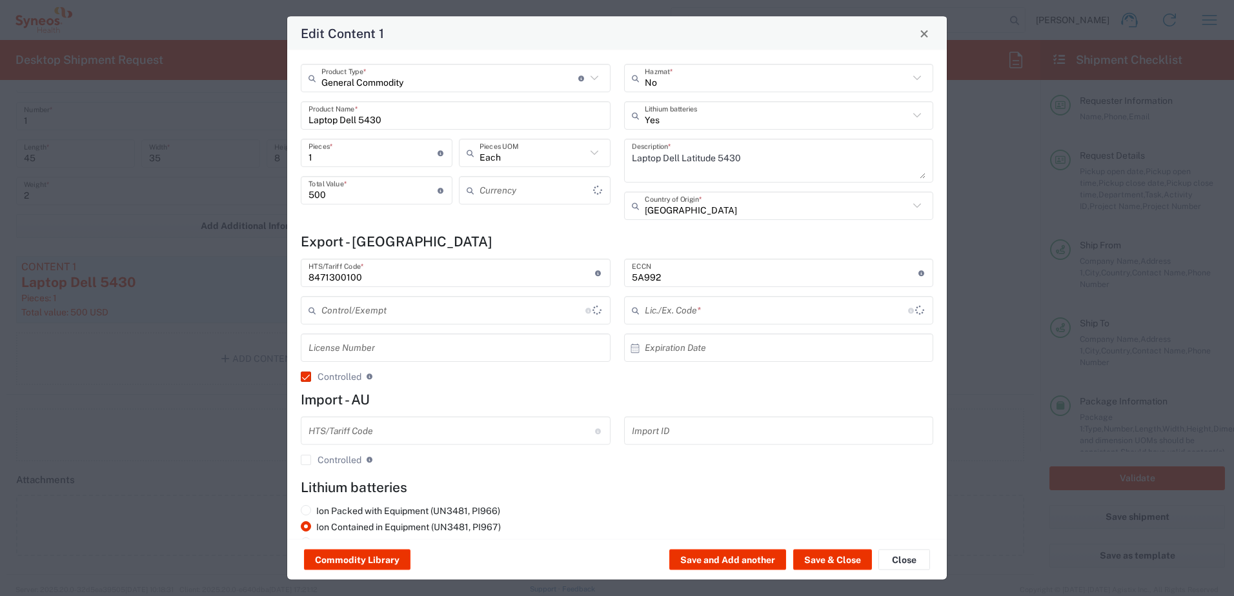
type input "US Dollar"
type input "BIS"
type input "NLR - No License Required"
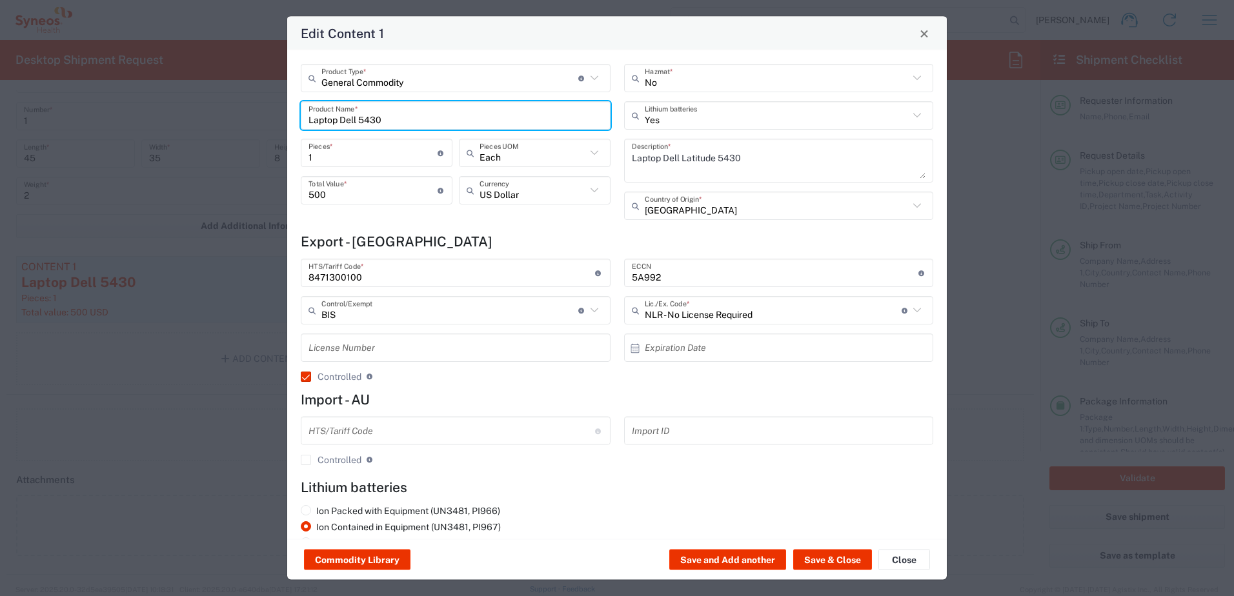
drag, startPoint x: 406, startPoint y: 115, endPoint x: 206, endPoint y: 115, distance: 200.0
click at [206, 115] on div "Edit Content 1 General Commodity Product Type * Document: Paper document genera…" at bounding box center [617, 298] width 1234 height 596
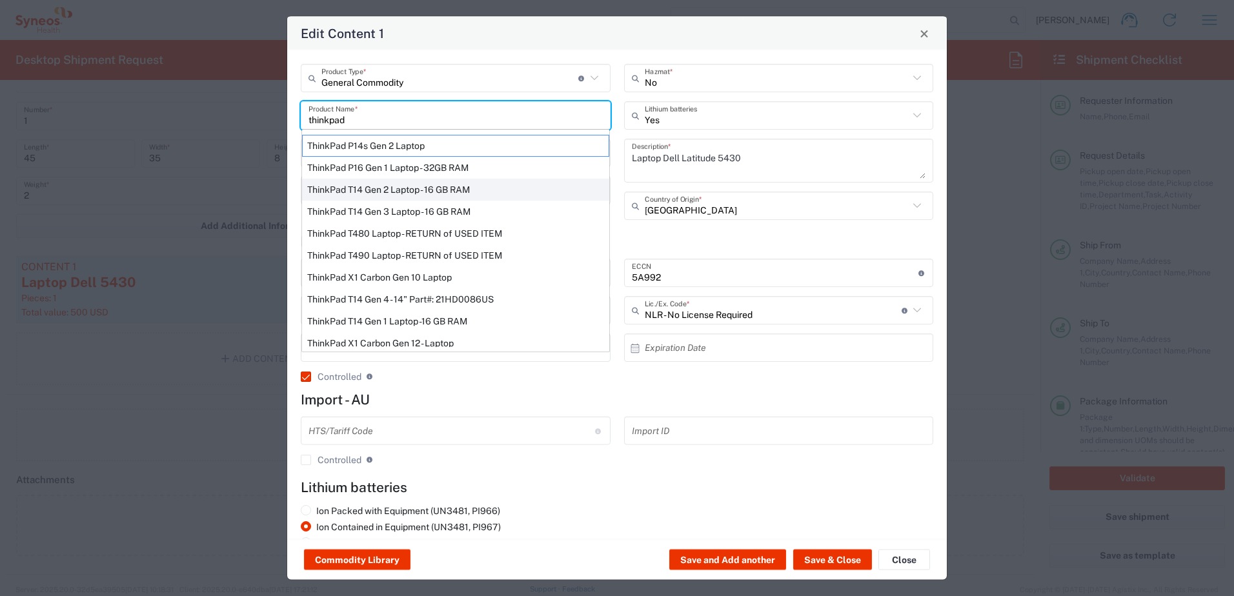
click at [336, 186] on div "ThinkPad T14 Gen 2 Laptop - 16 GB RAM" at bounding box center [455, 190] width 307 height 22
type input "ThinkPad T14 Gen 2 Laptop - 16 GB RAM"
type textarea "Intel Core i7-1156G7 vProÂ® Processor - 14"- 16 GB RAM - 512 GB SSD"
type input "5A992.c"
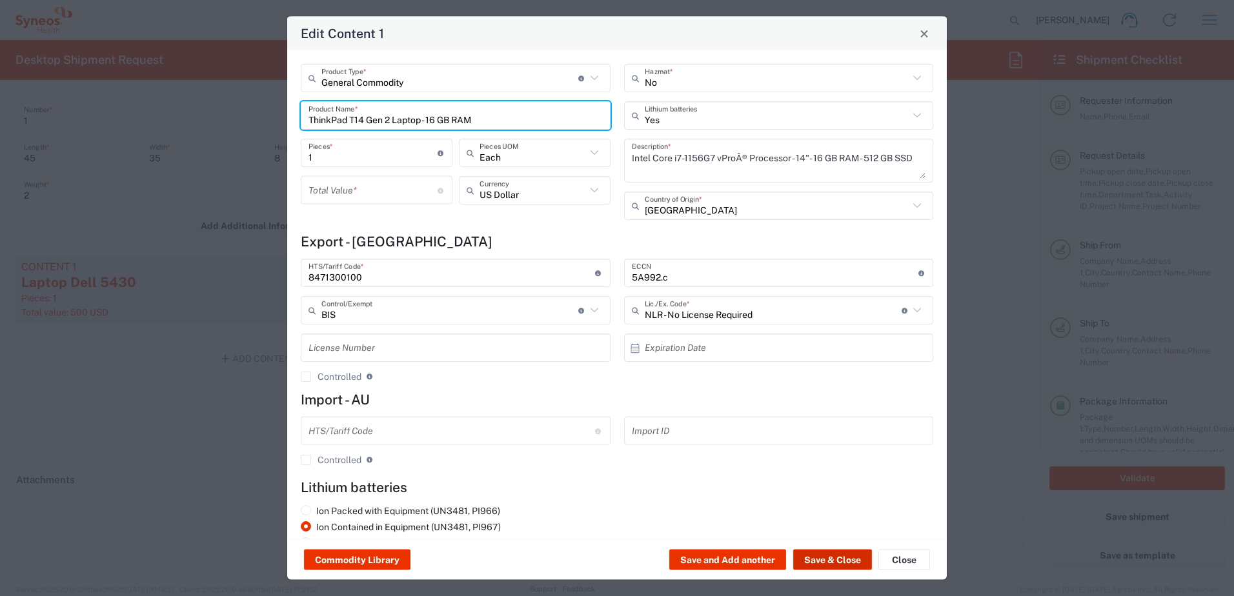
click at [829, 557] on button "Save & Close" at bounding box center [832, 560] width 79 height 21
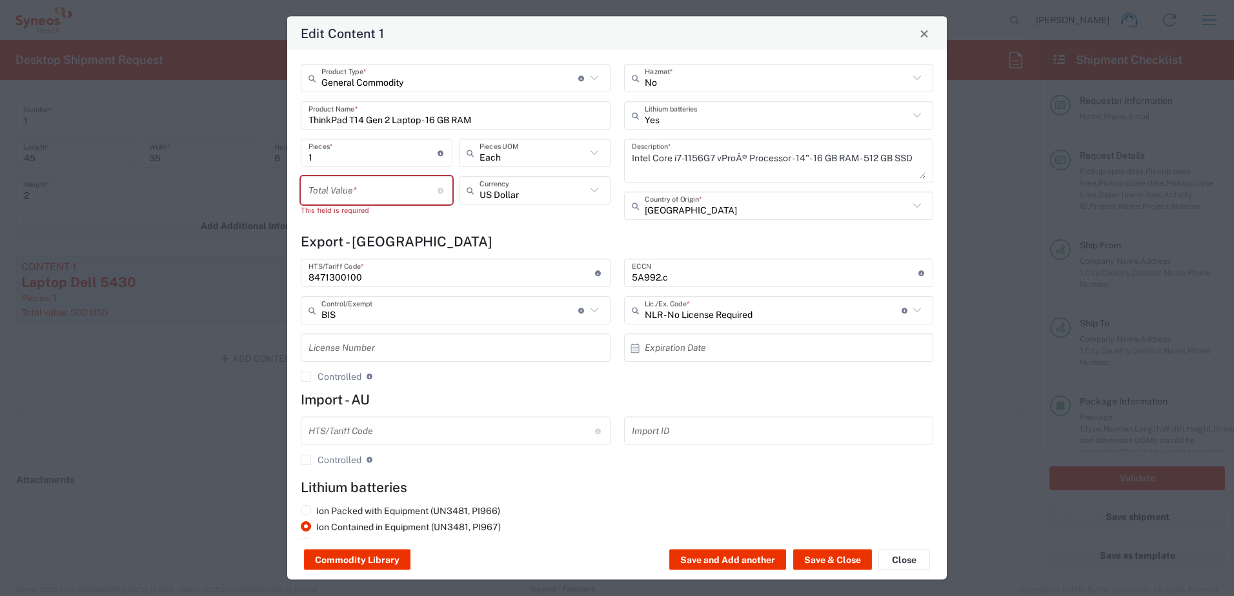
click at [364, 199] on input "number" at bounding box center [372, 190] width 129 height 23
type input "100"
click at [841, 559] on button "Save & Close" at bounding box center [832, 560] width 79 height 21
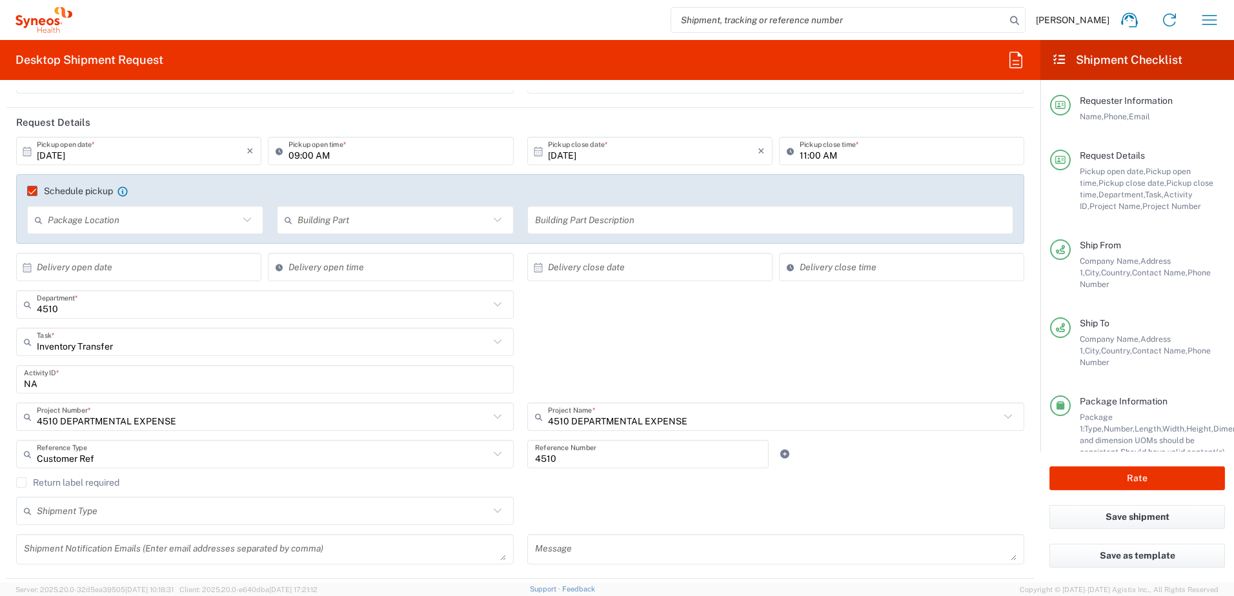
scroll to position [194, 0]
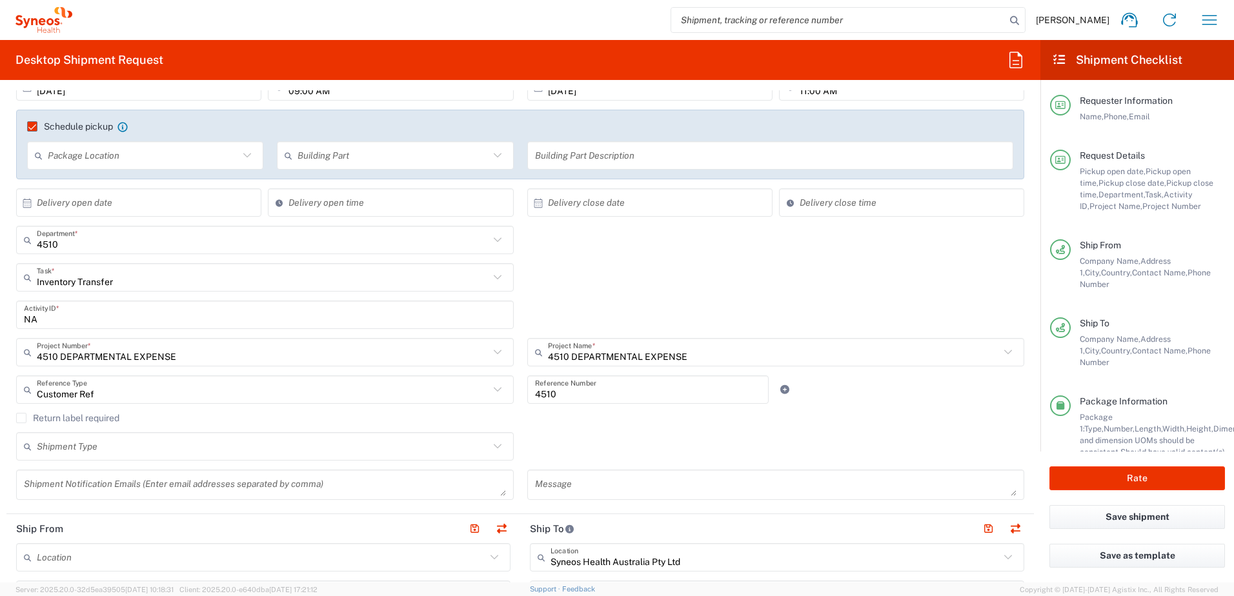
click at [281, 289] on div "Inventory Transfer Task *" at bounding box center [264, 277] width 497 height 28
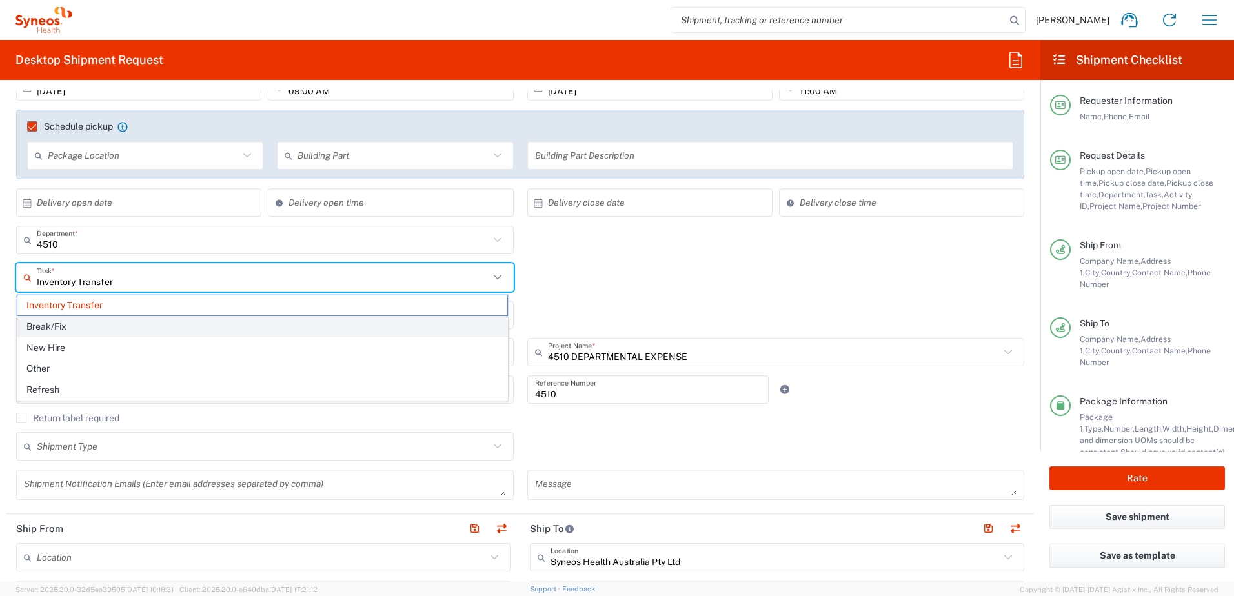
click at [275, 325] on span "Break/Fix" at bounding box center [262, 327] width 490 height 20
type input "Break/Fix"
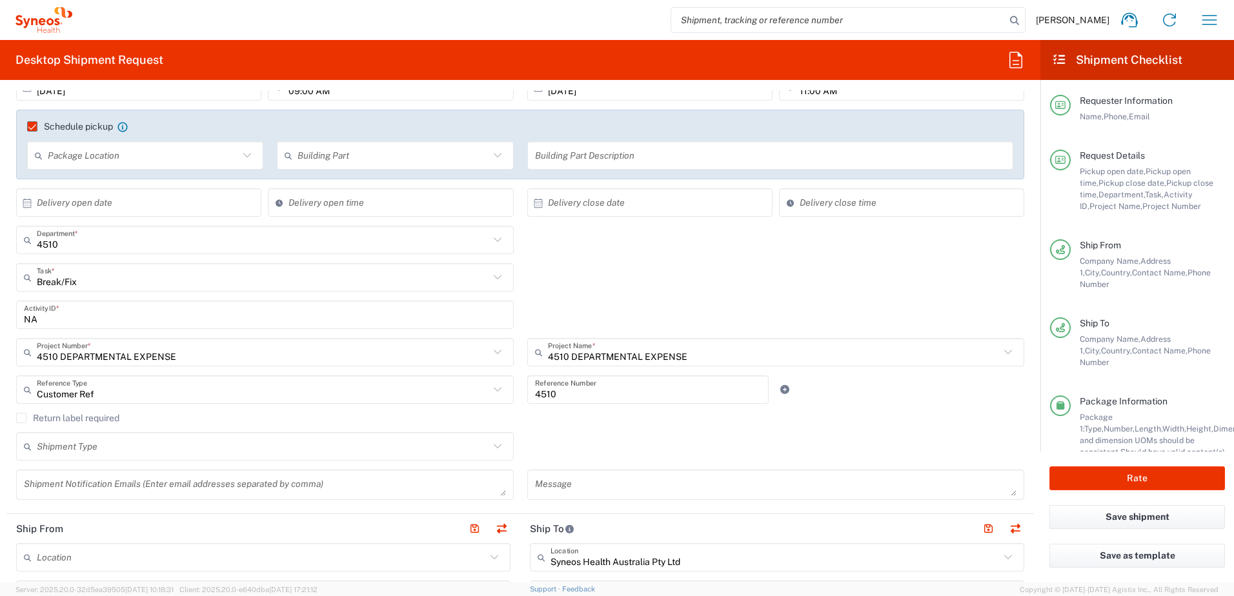
click at [702, 280] on div "Break/Fix Task * Inventory Transfer Break/Fix New Hire Other Refresh" at bounding box center [520, 281] width 1021 height 37
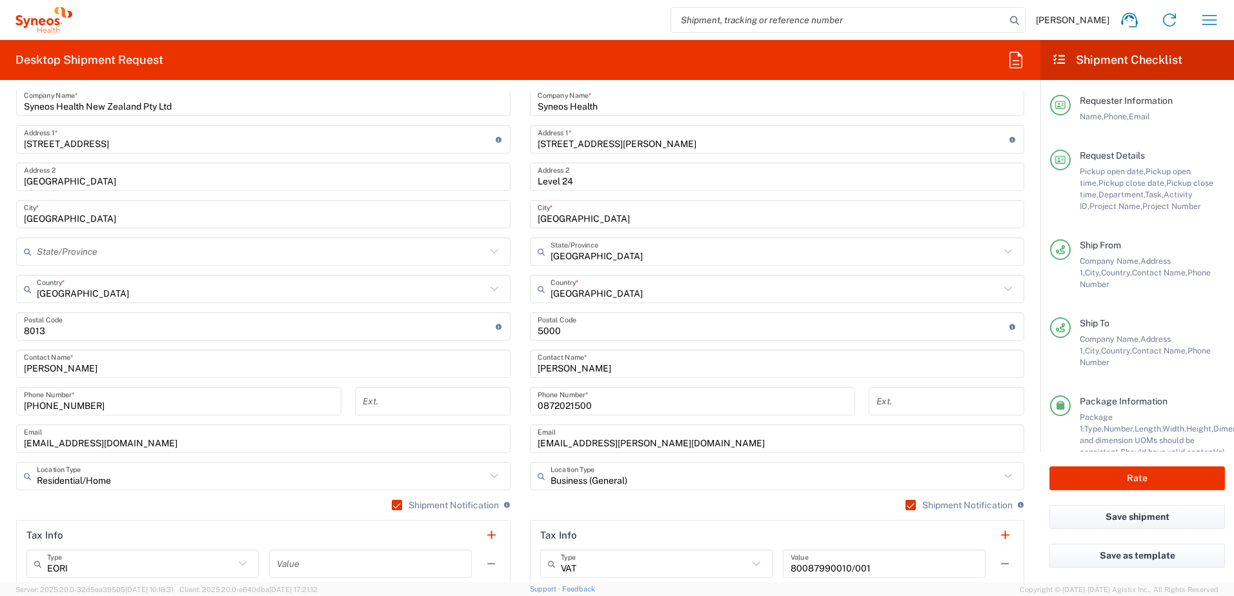
scroll to position [710, 0]
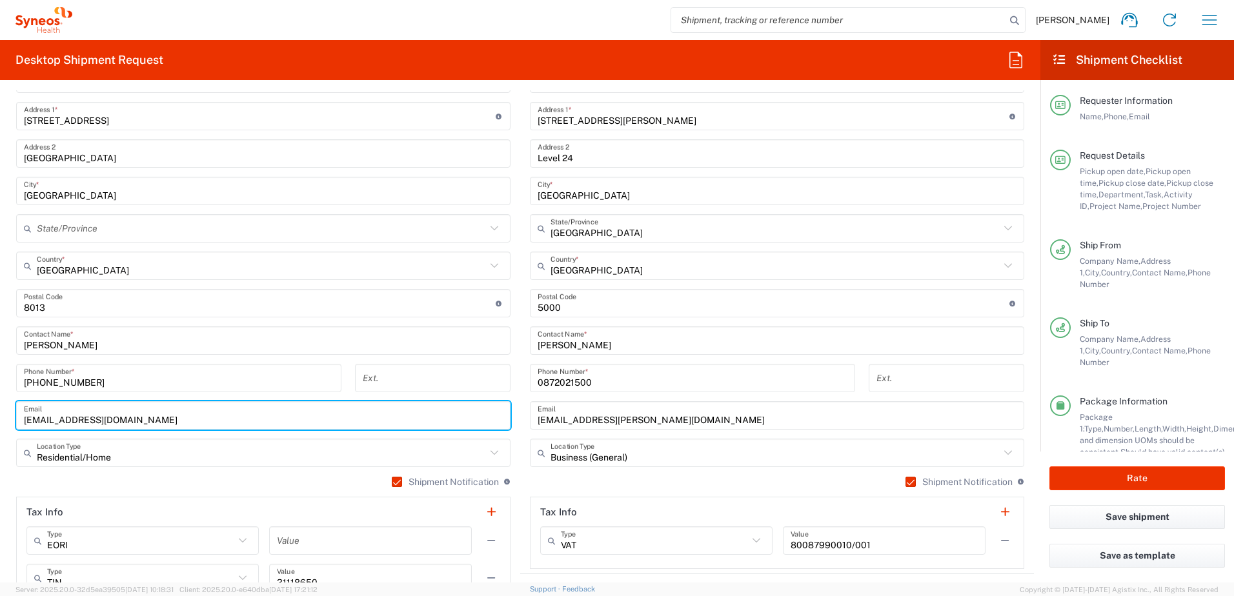
drag, startPoint x: 221, startPoint y: 420, endPoint x: -3, endPoint y: 419, distance: 223.2
click at [0, 419] on html "Chiran Rayamajhi Home Shipment estimator Shipment tracking Desktop shipment req…" at bounding box center [617, 298] width 1234 height 596
paste input "Jemma.arnold@syneoshealth"
type input "Jemma.arnold@syneoshealth.com"
click at [290, 478] on div "Shipment Notification If checked, a shipment notification email will be sent to…" at bounding box center [263, 486] width 494 height 21
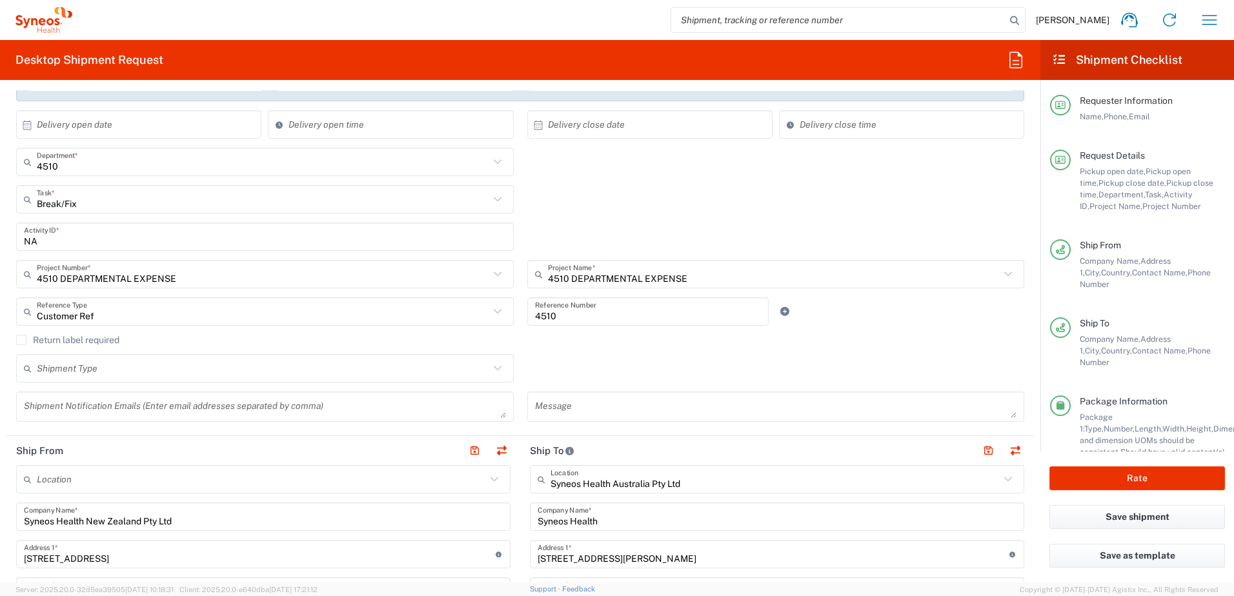
scroll to position [387, 0]
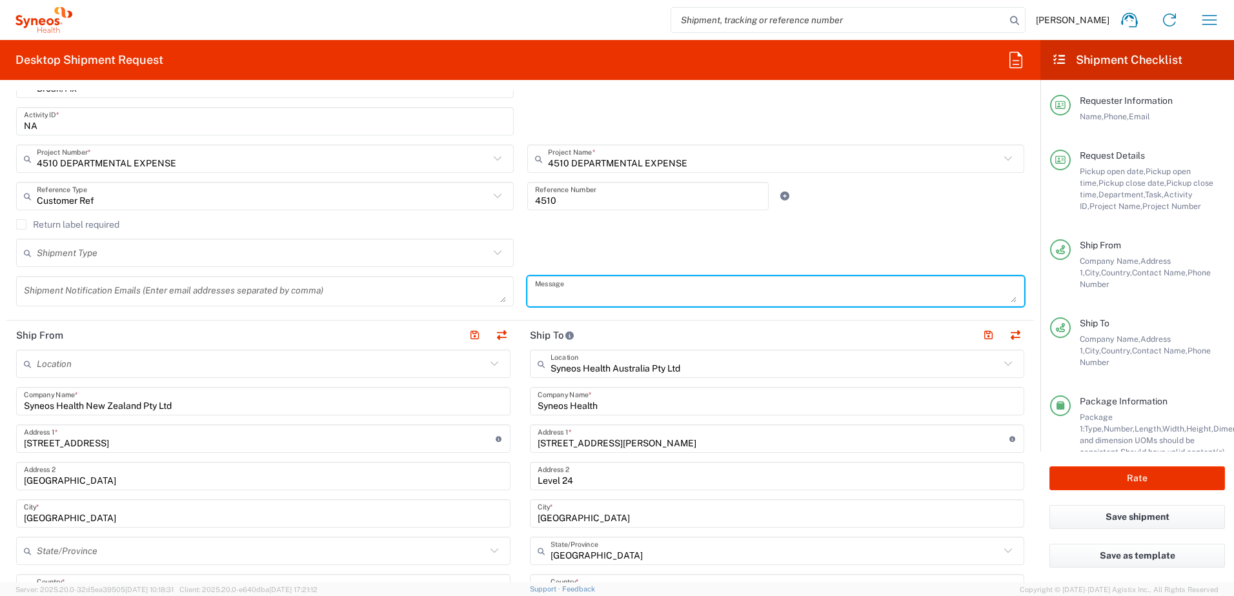
click at [580, 281] on textarea at bounding box center [776, 291] width 482 height 23
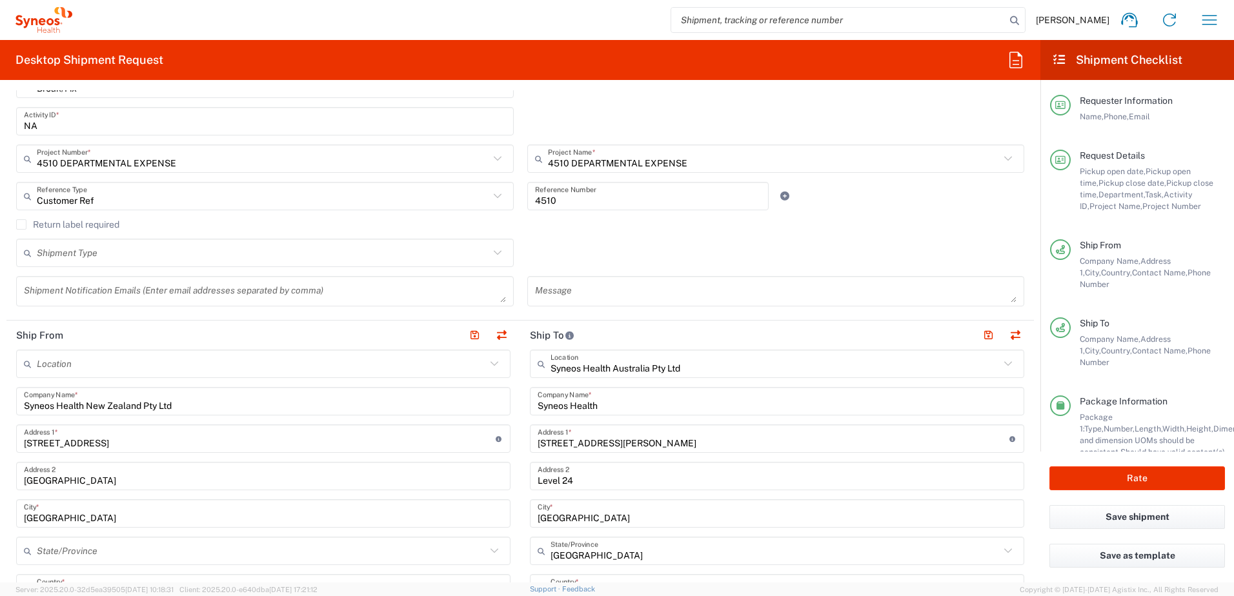
click at [723, 295] on textarea at bounding box center [776, 291] width 482 height 23
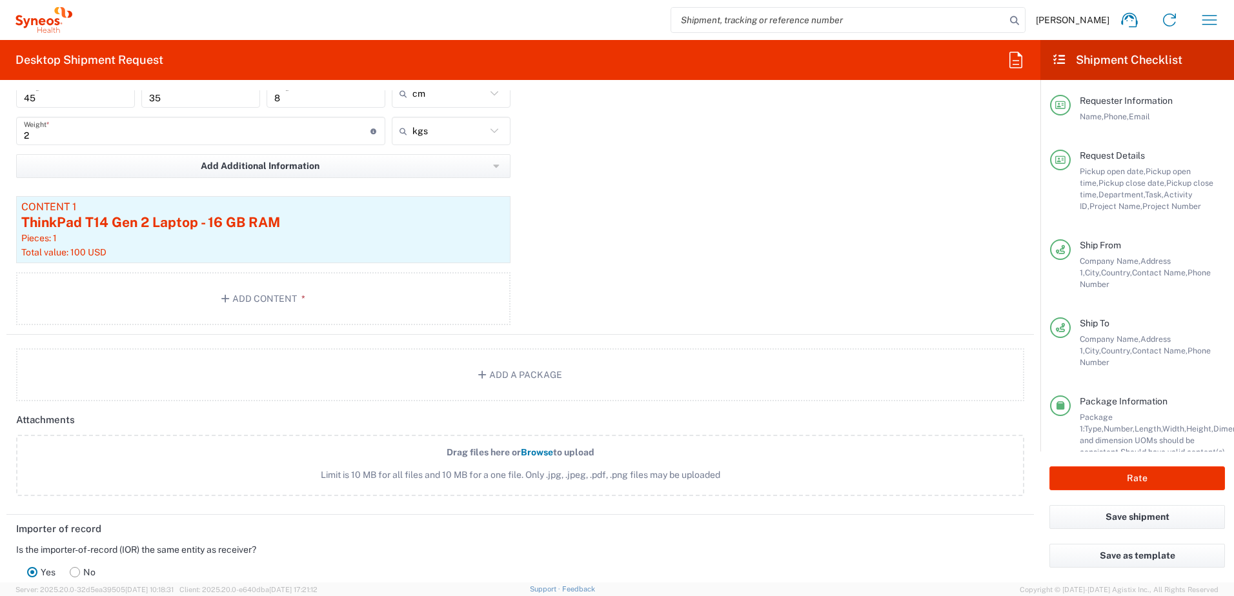
scroll to position [1484, 0]
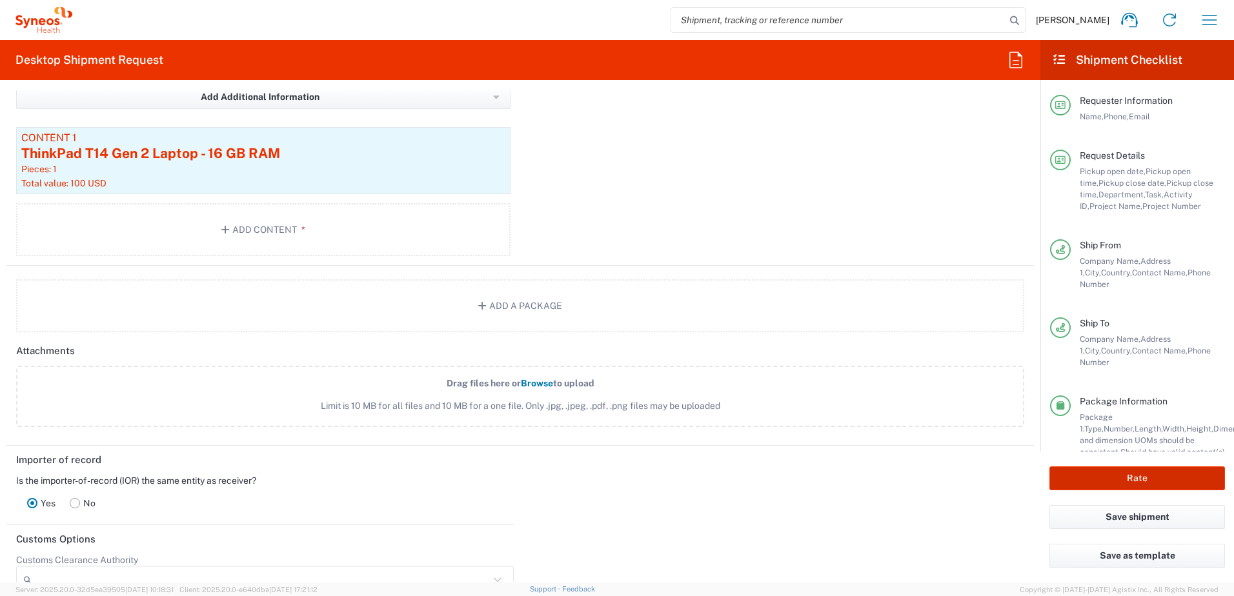
type textarea "Come back of house through white gate"
click at [1108, 482] on button "Rate" at bounding box center [1136, 478] width 175 height 24
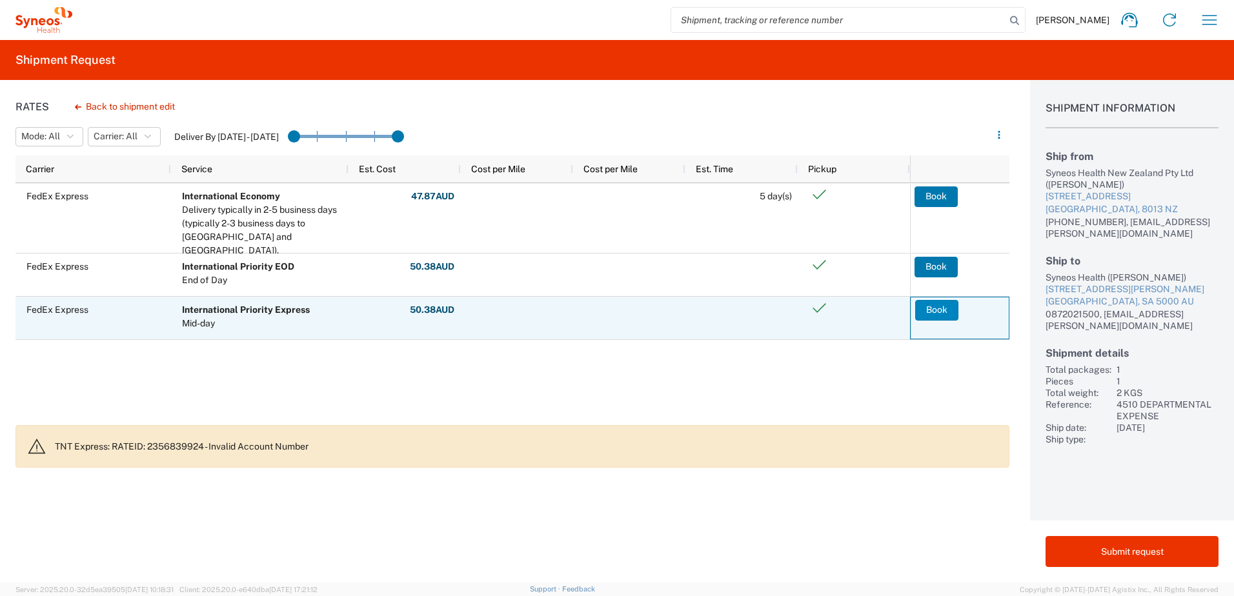
click at [933, 312] on button "Book" at bounding box center [936, 310] width 43 height 21
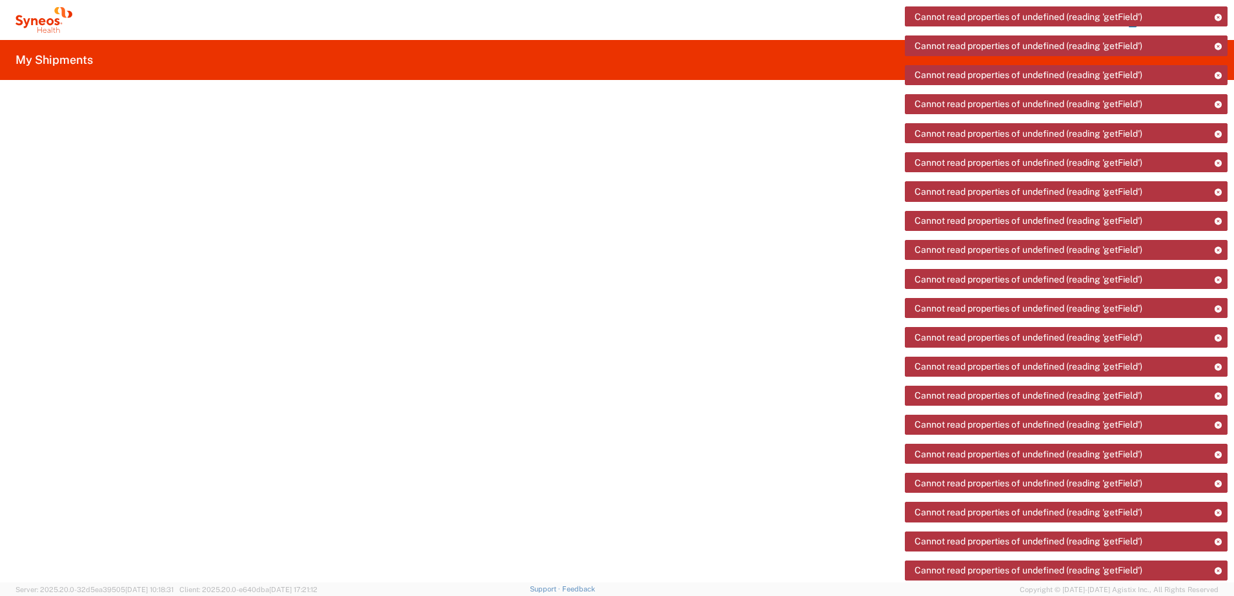
click at [46, 12] on icon at bounding box center [43, 20] width 57 height 26
click at [45, 14] on icon at bounding box center [43, 20] width 57 height 26
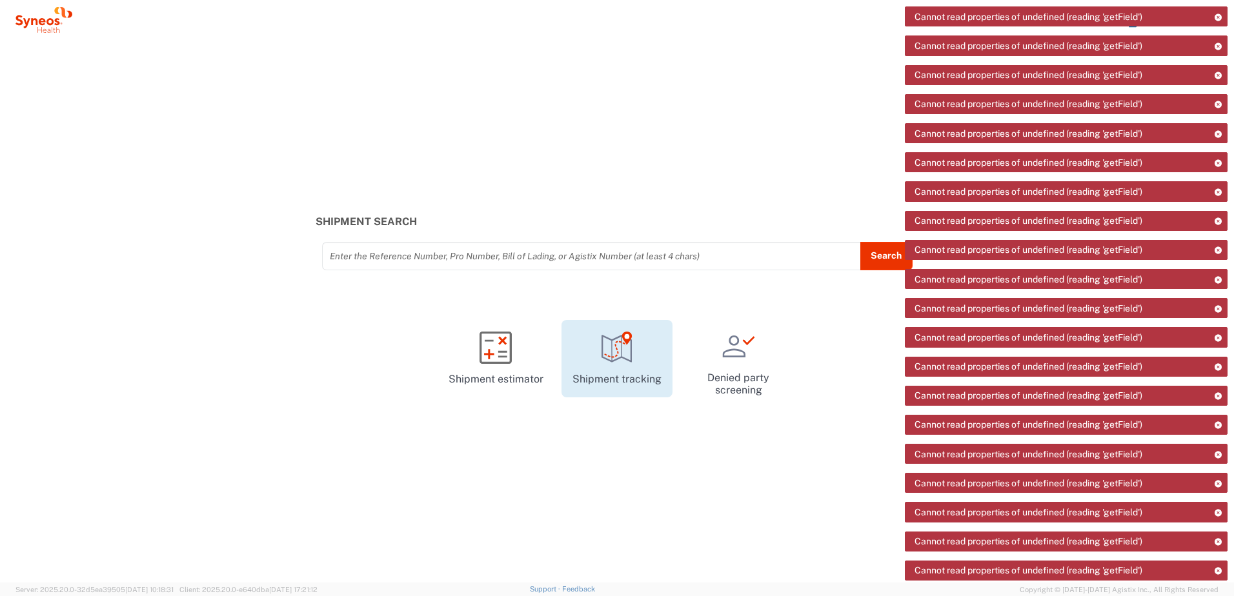
click at [625, 339] on icon at bounding box center [627, 338] width 10 height 13
